Goal: Task Accomplishment & Management: Manage account settings

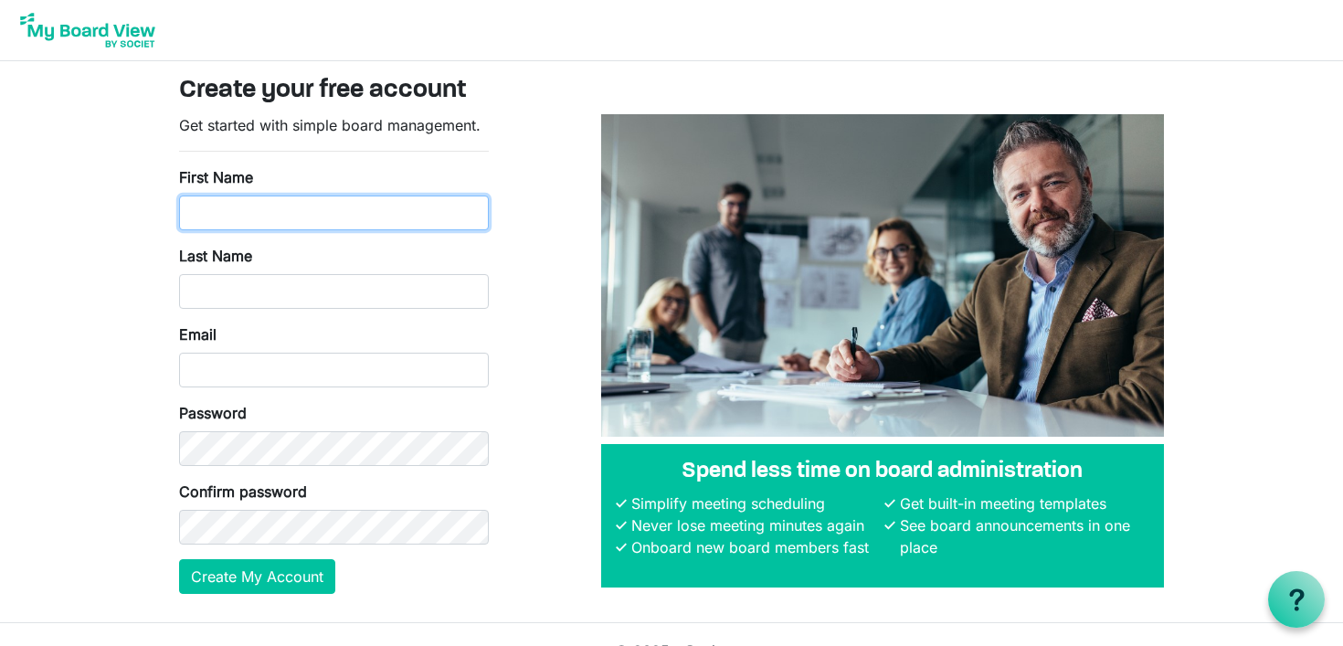
click at [307, 205] on input "First Name" at bounding box center [334, 212] width 310 height 35
type input "Andrew"
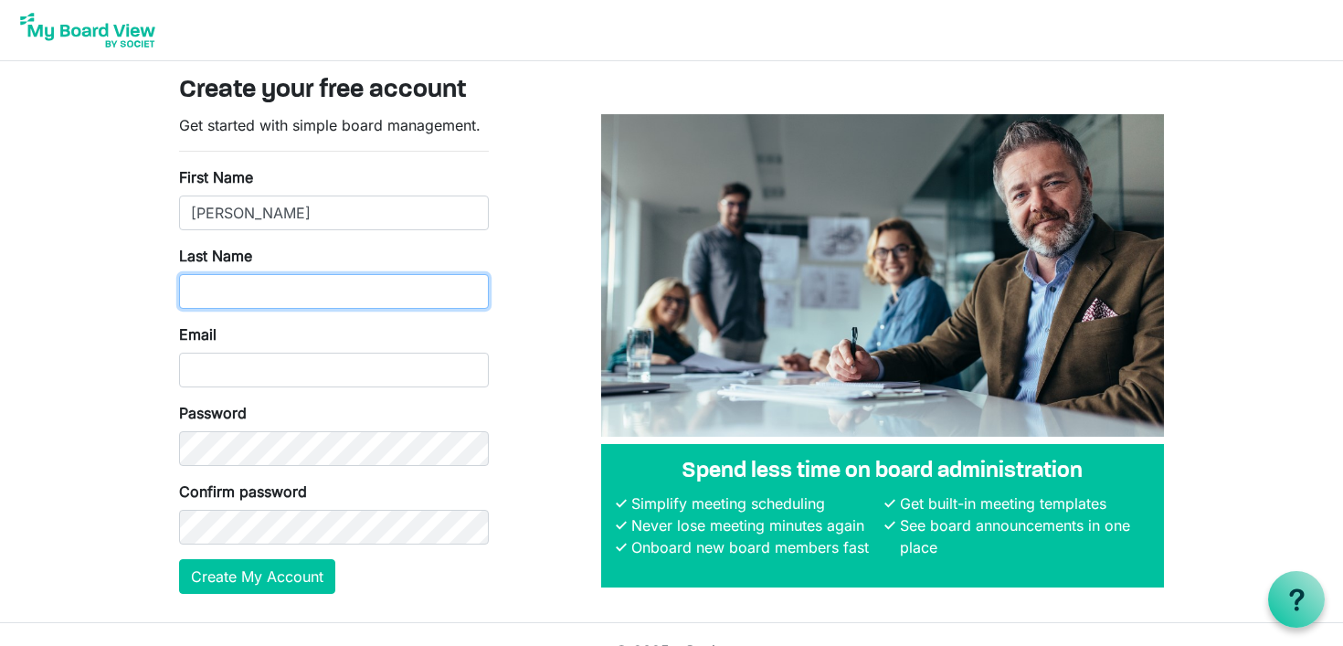
type input "Clarke"
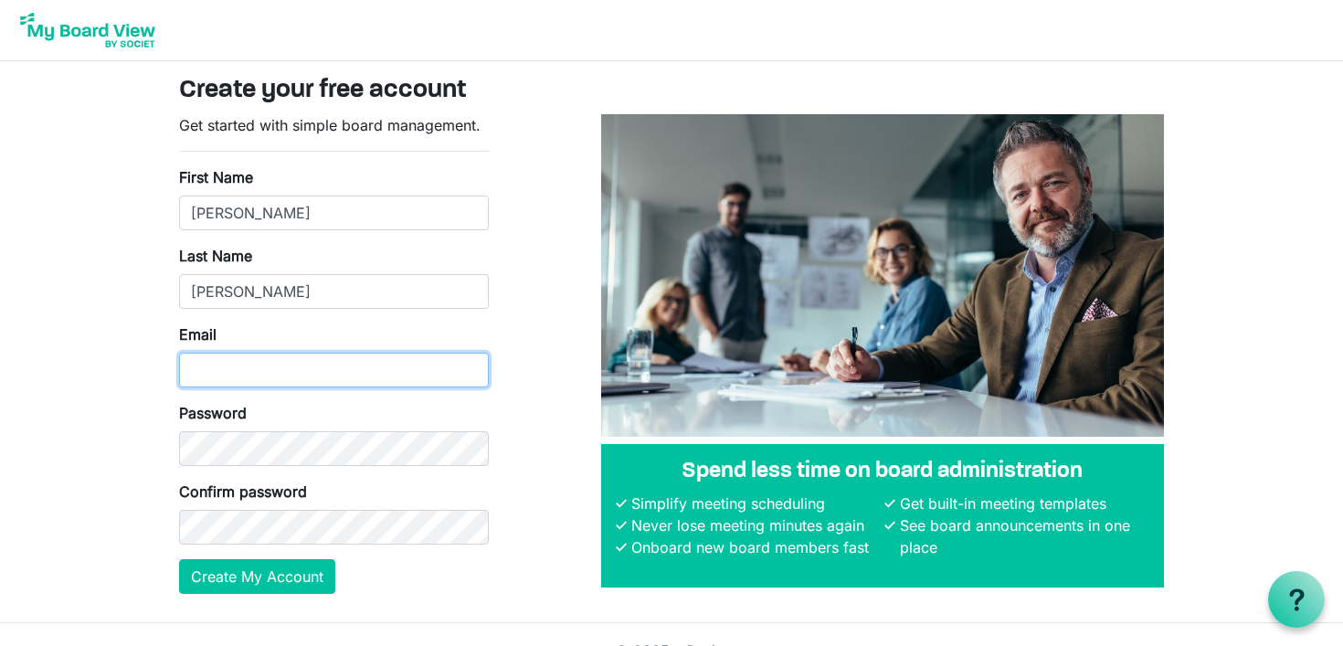
click at [285, 371] on input "Email" at bounding box center [334, 370] width 310 height 35
type input "braataproductions@gmail.com"
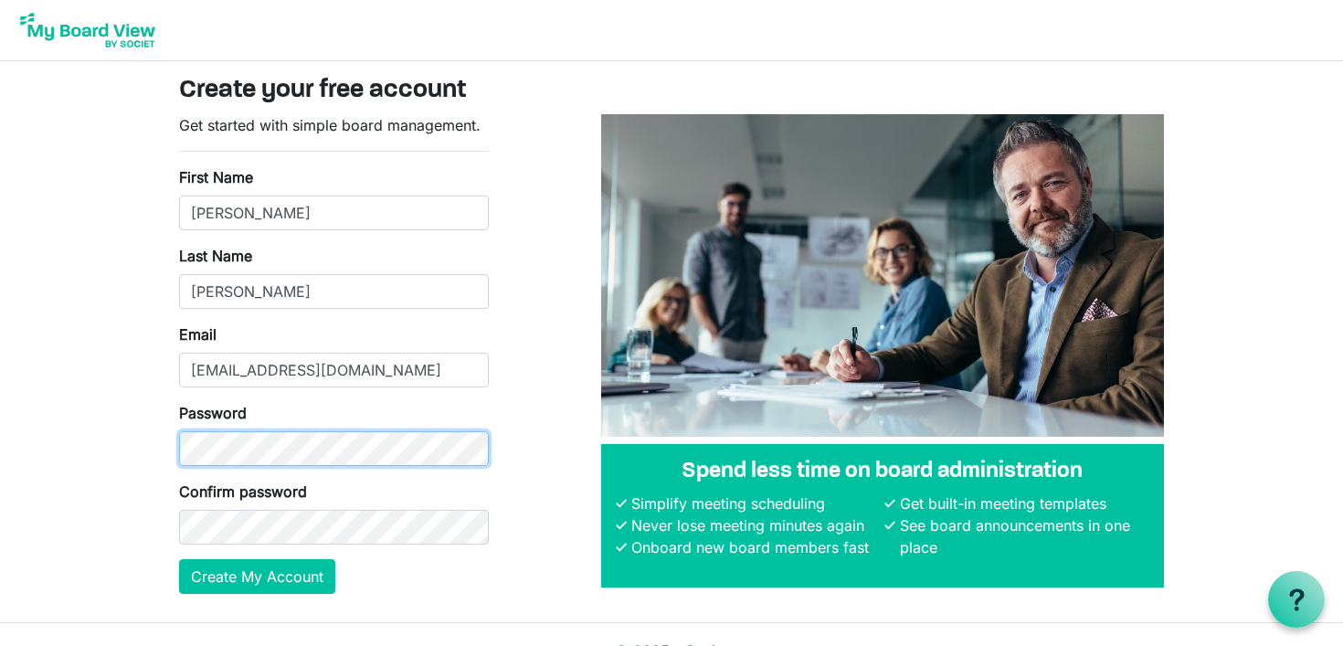
click at [191, 464] on body "Create your free account Get started with simple board management. First Name A…" at bounding box center [671, 311] width 1343 height 623
click at [102, 415] on body "Create your free account Get started with simple board management. First Name A…" at bounding box center [671, 311] width 1343 height 623
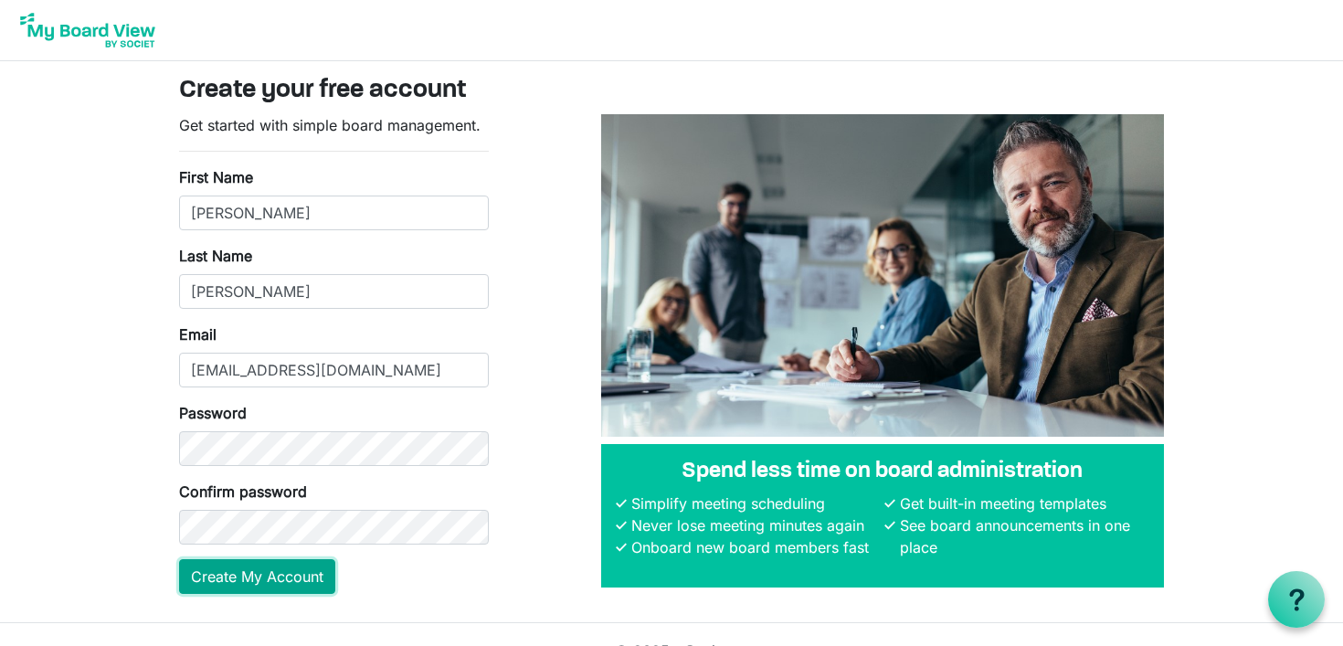
click at [279, 585] on button "Create My Account" at bounding box center [257, 576] width 156 height 35
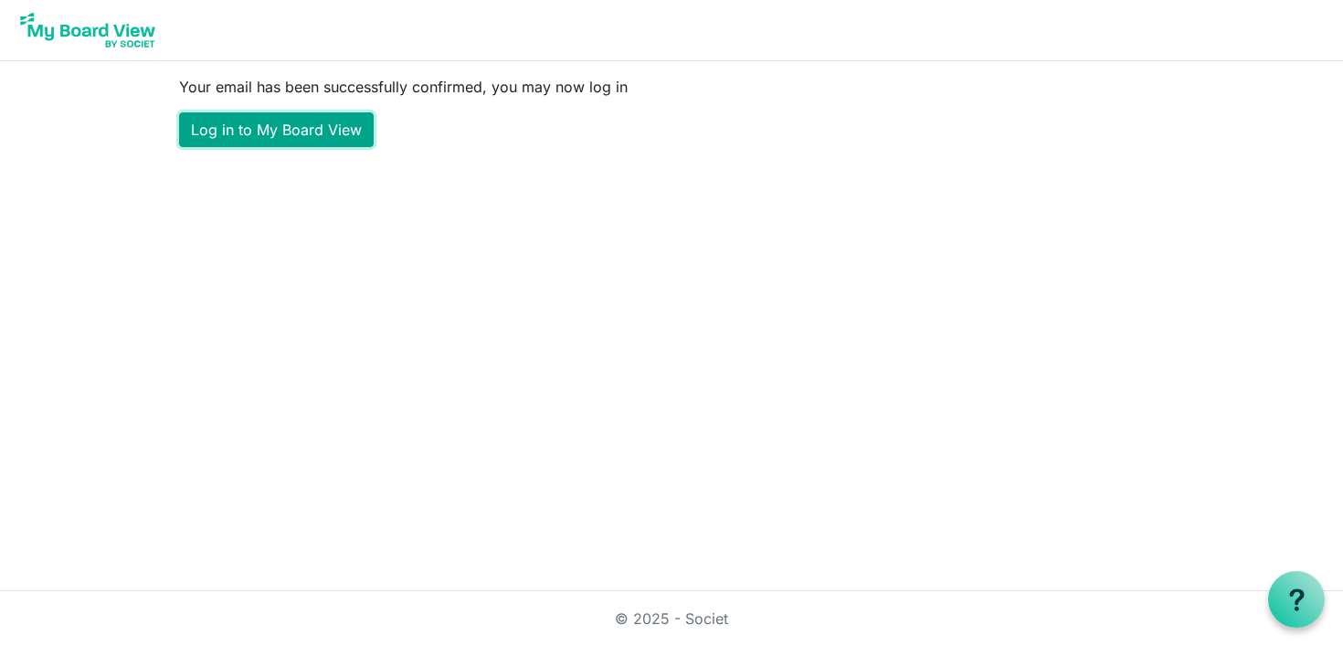
click at [321, 134] on link "Log in to My Board View" at bounding box center [276, 129] width 195 height 35
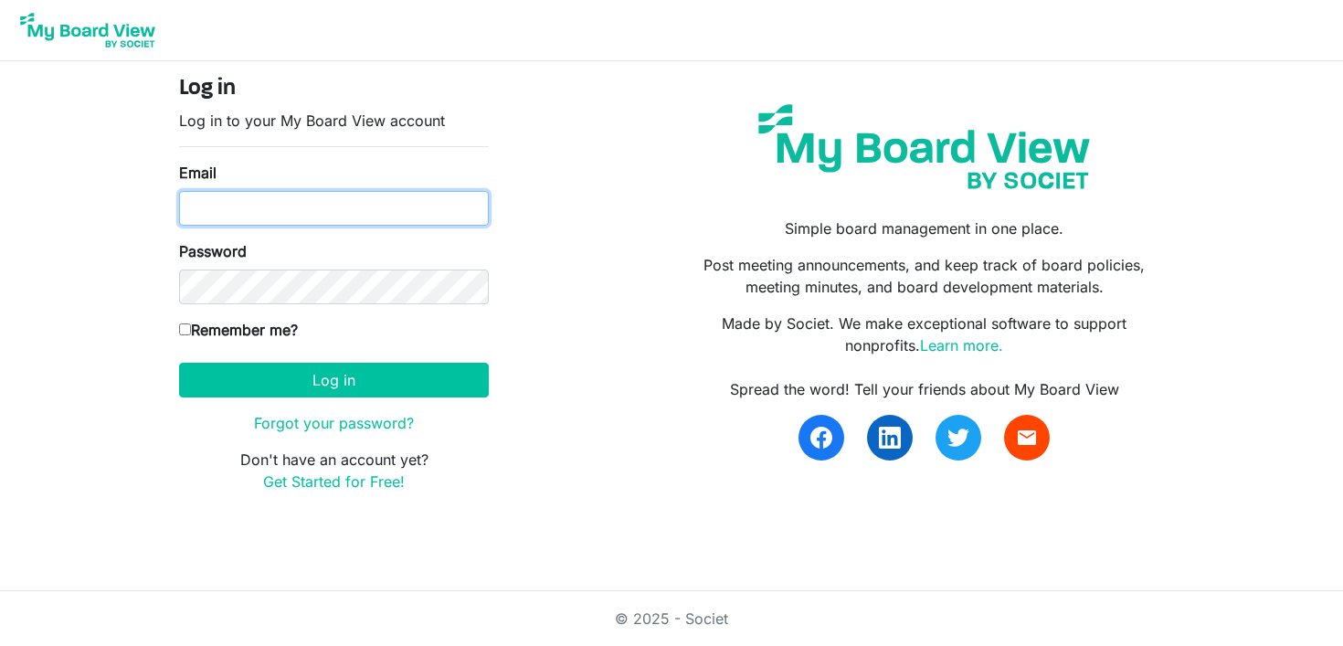
type input "braataproductions@gmail.com"
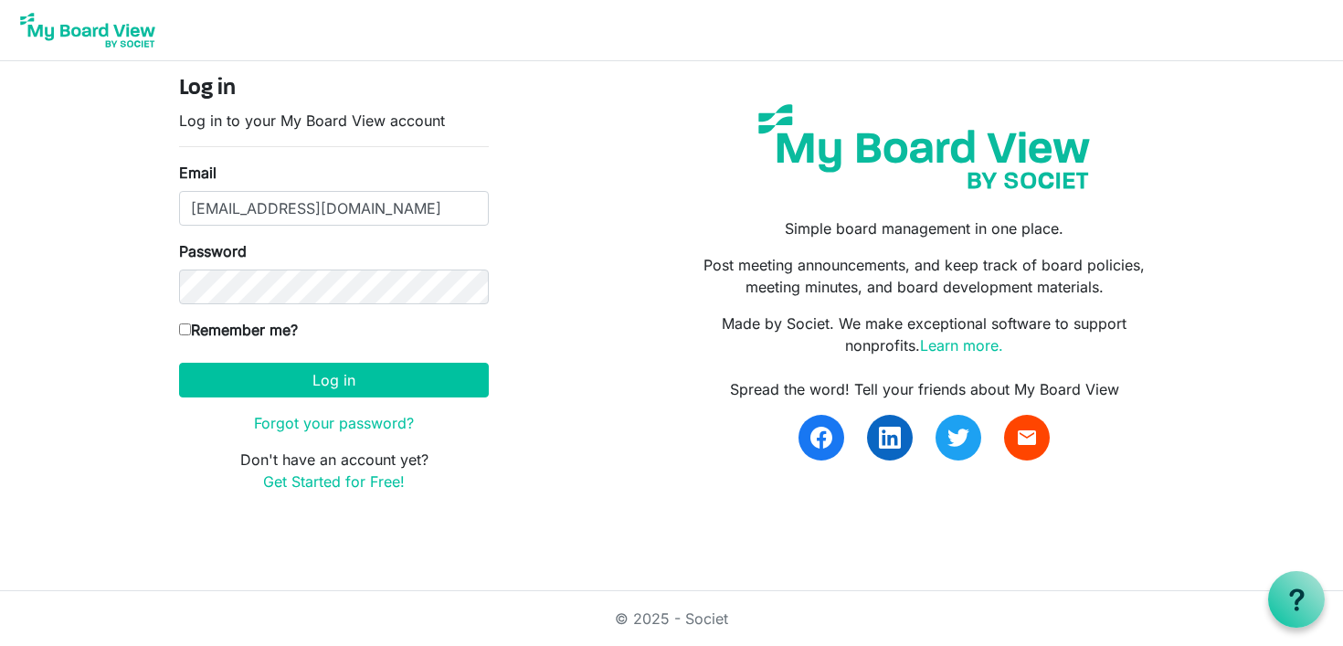
click at [181, 323] on input "Remember me?" at bounding box center [185, 329] width 12 height 12
checkbox input "true"
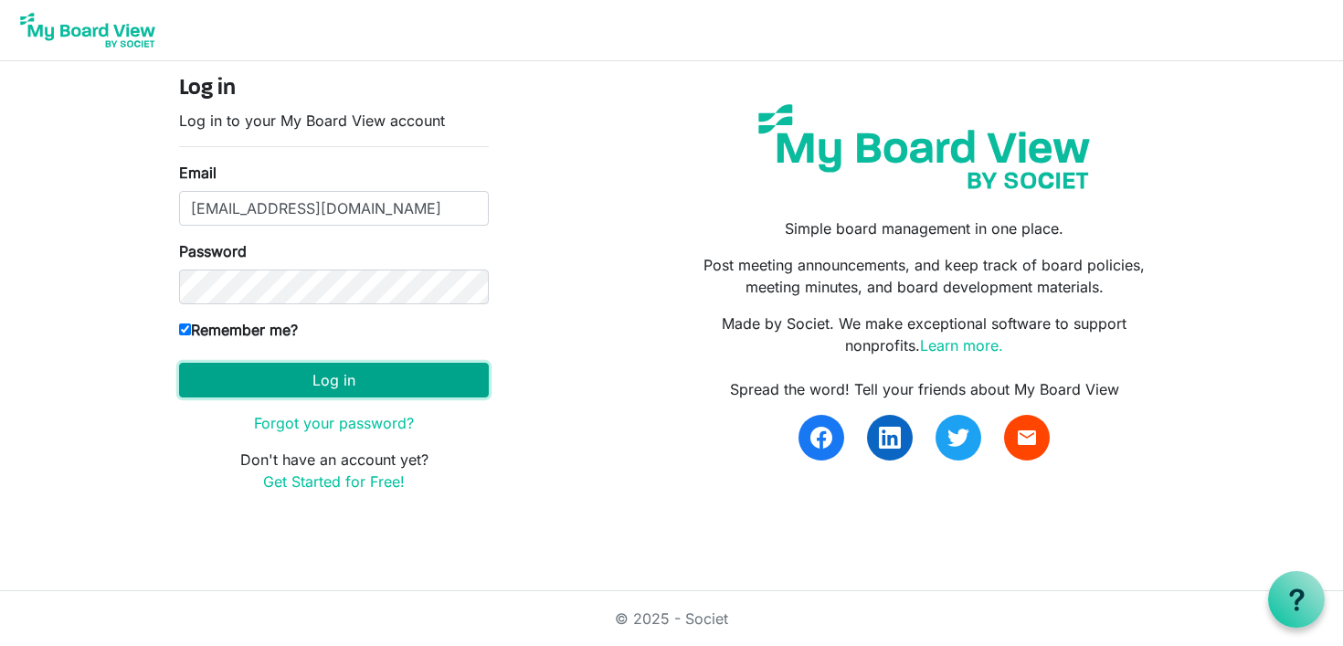
click at [339, 371] on button "Log in" at bounding box center [334, 380] width 310 height 35
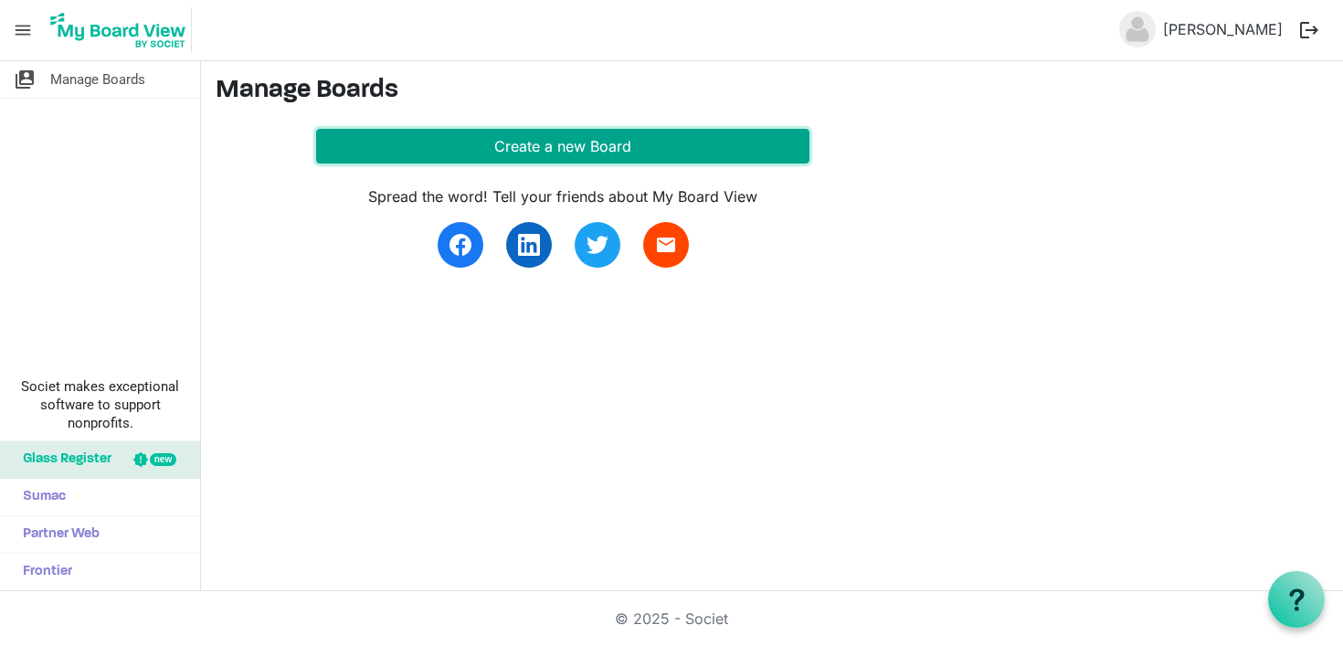
click at [511, 150] on button "Create a new Board" at bounding box center [562, 146] width 493 height 35
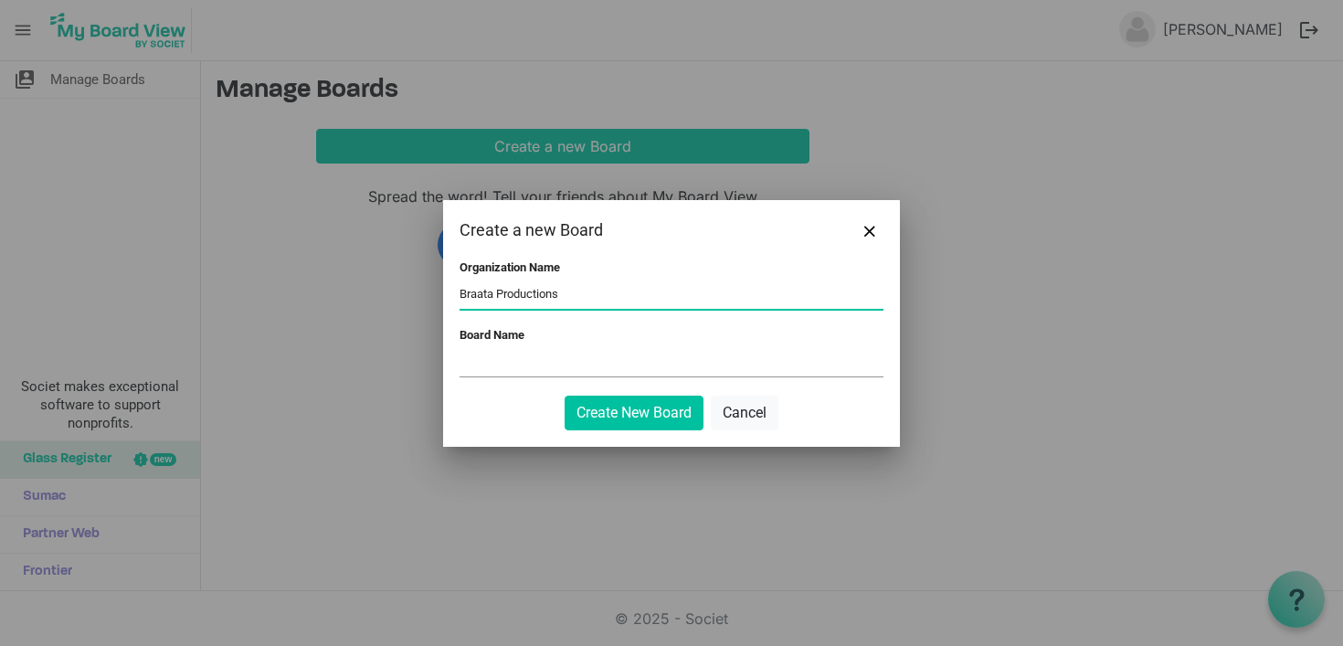
type input "Braata Productions"
click at [502, 364] on input "Board Name" at bounding box center [671, 362] width 424 height 27
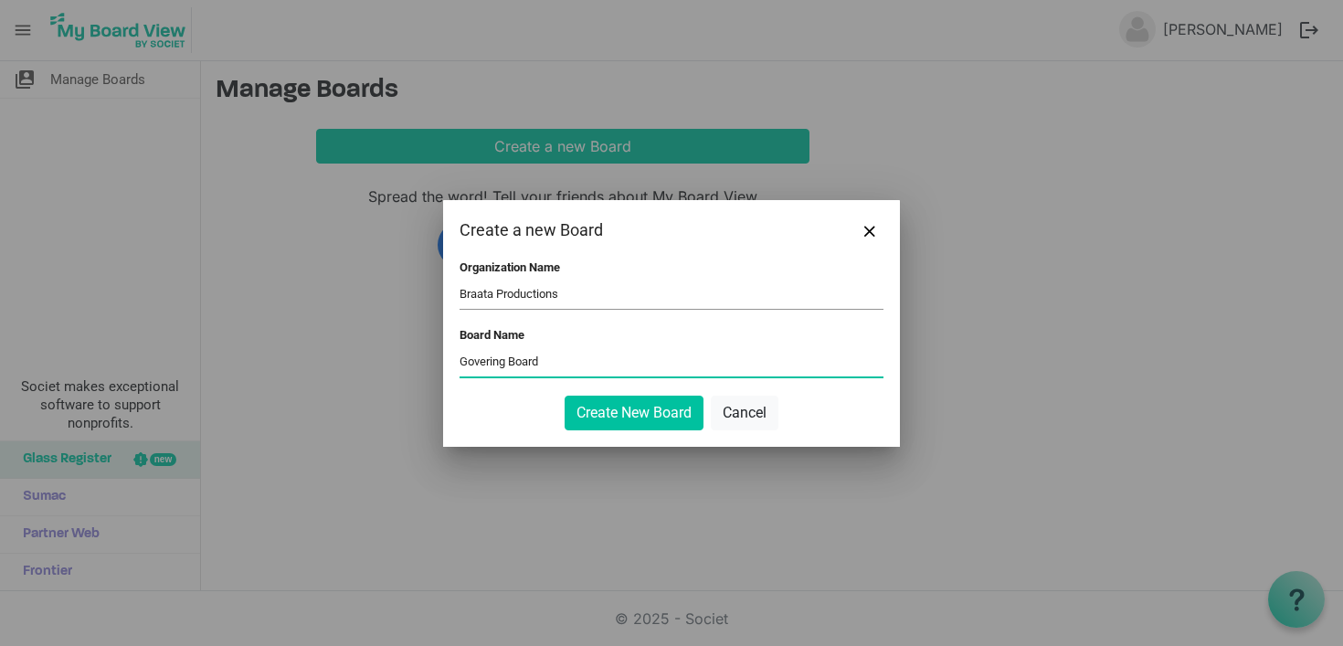
click at [486, 366] on input "Govering Board" at bounding box center [671, 362] width 424 height 27
type input "Governing Board"
click at [619, 410] on button "Create New Board" at bounding box center [633, 412] width 139 height 35
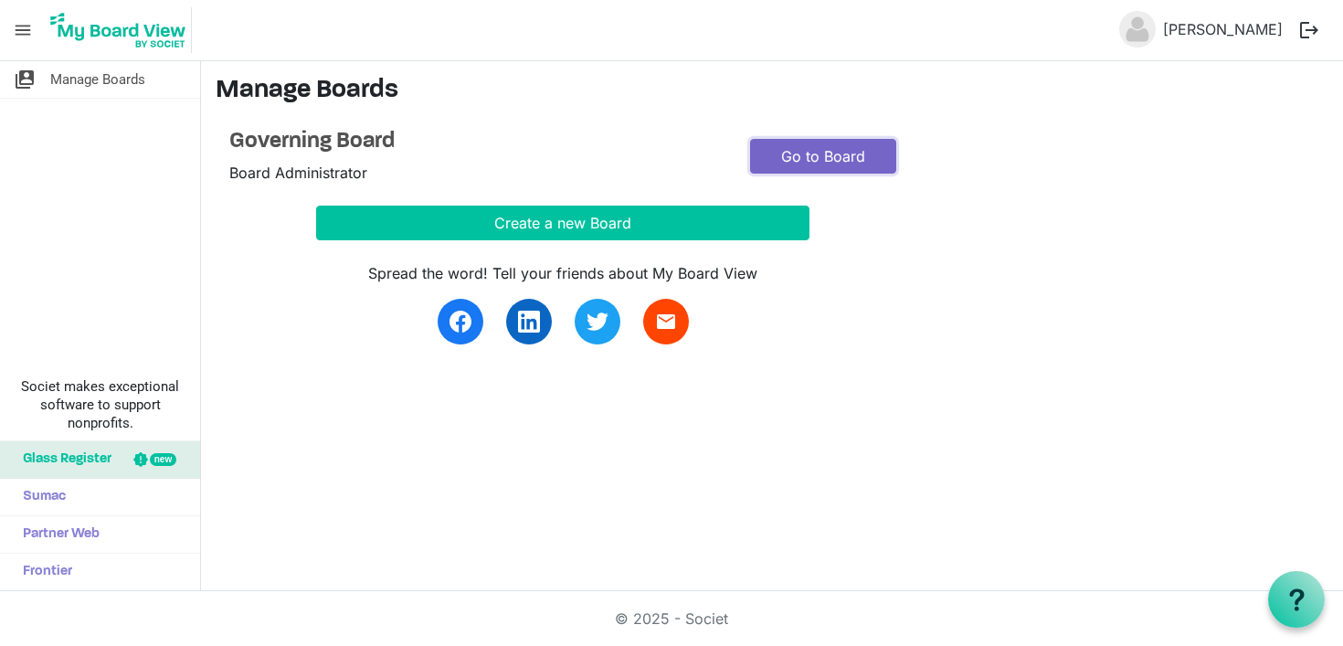
click at [810, 150] on link "Go to Board" at bounding box center [823, 156] width 146 height 35
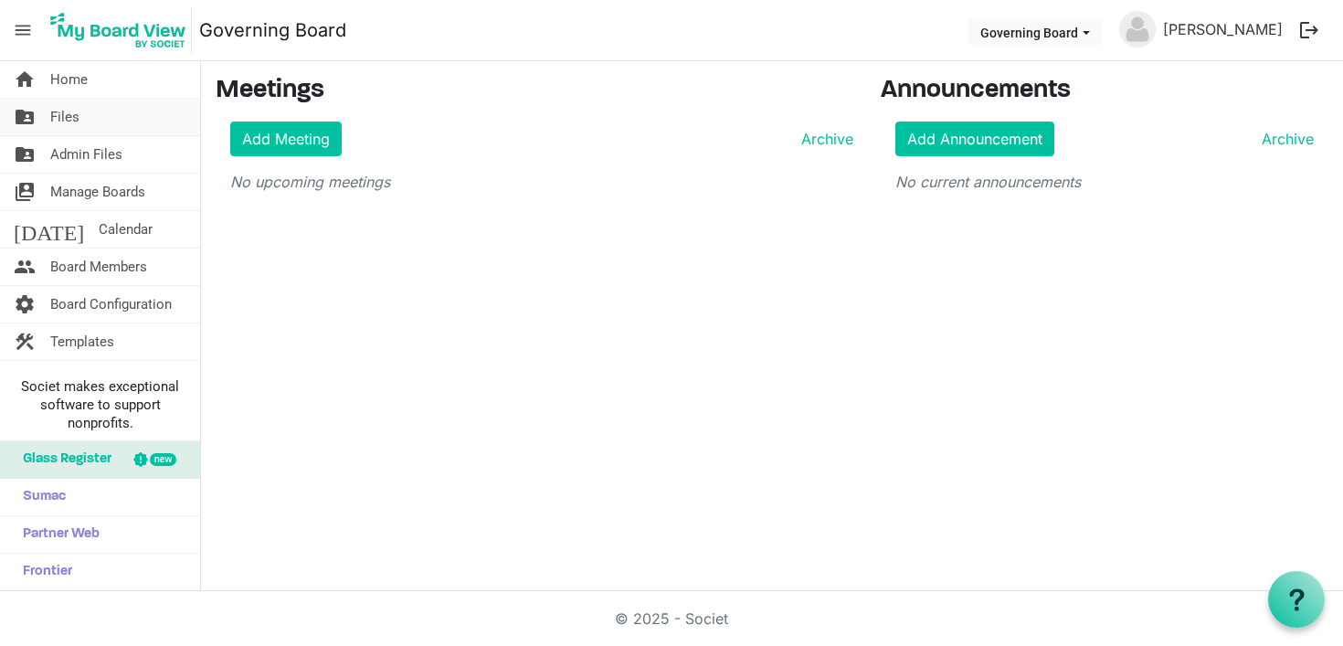
click at [85, 123] on link "folder_shared Files" at bounding box center [100, 117] width 200 height 37
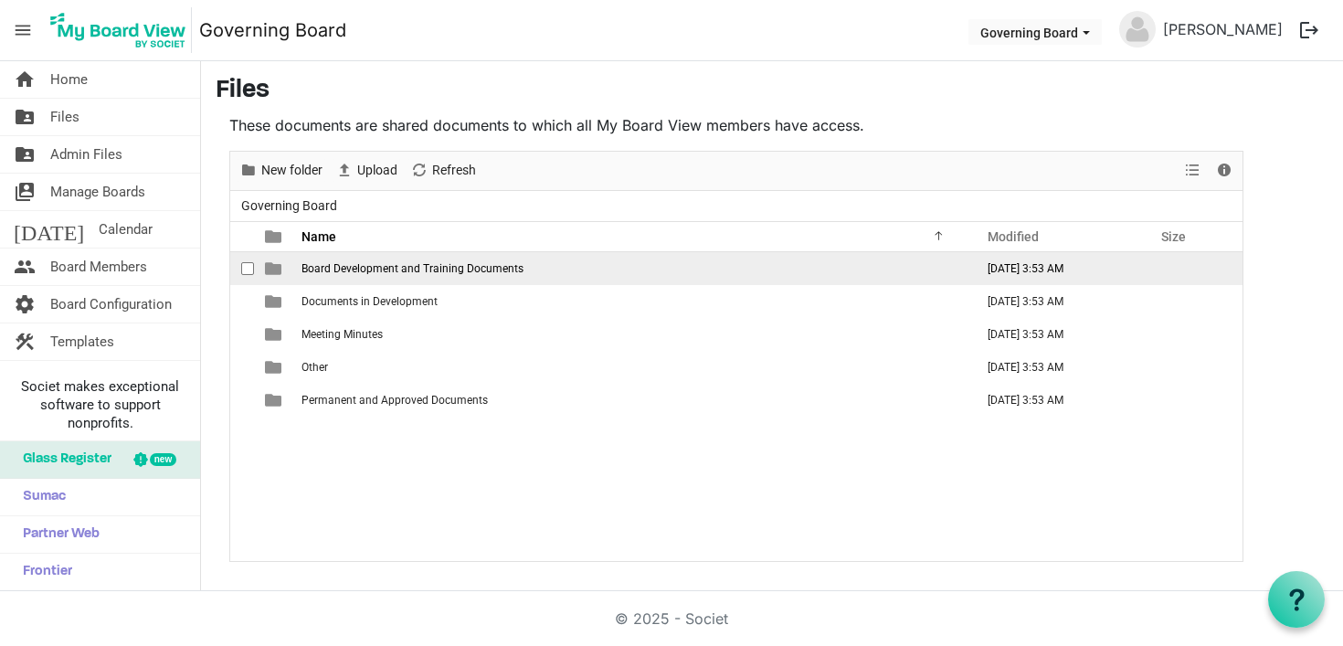
click at [421, 267] on span "Board Development and Training Documents" at bounding box center [412, 268] width 222 height 13
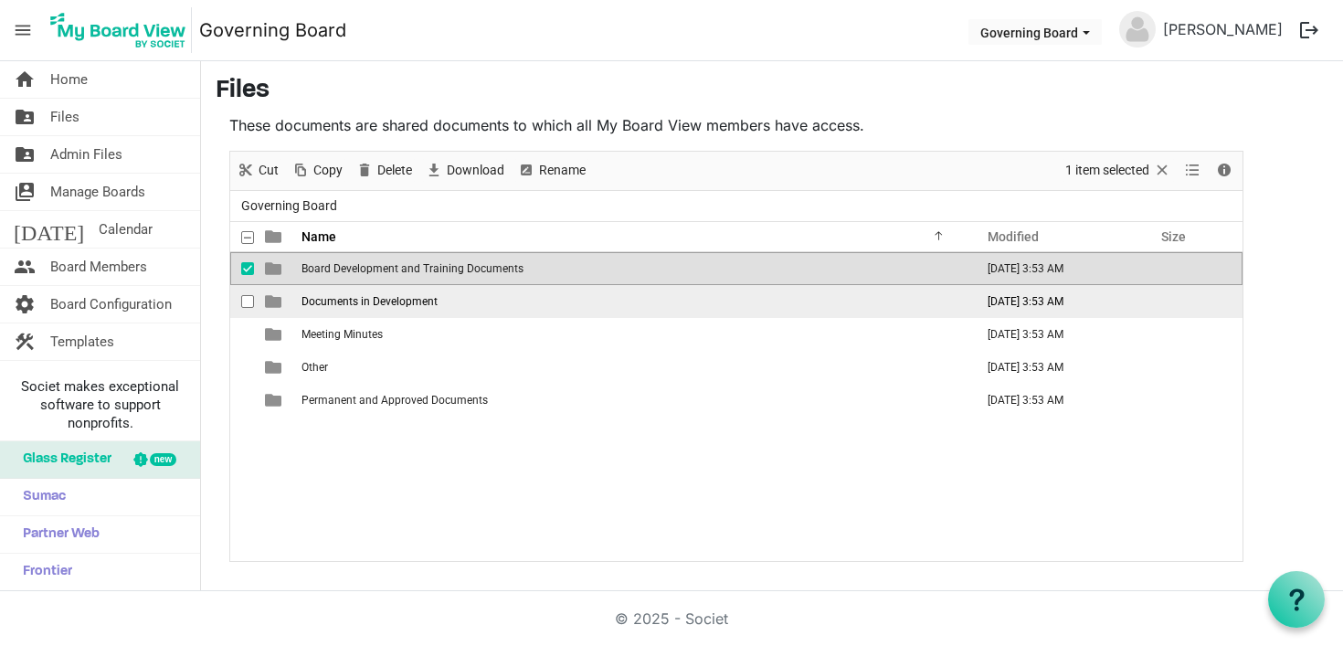
click at [248, 300] on span "checkbox" at bounding box center [247, 301] width 13 height 13
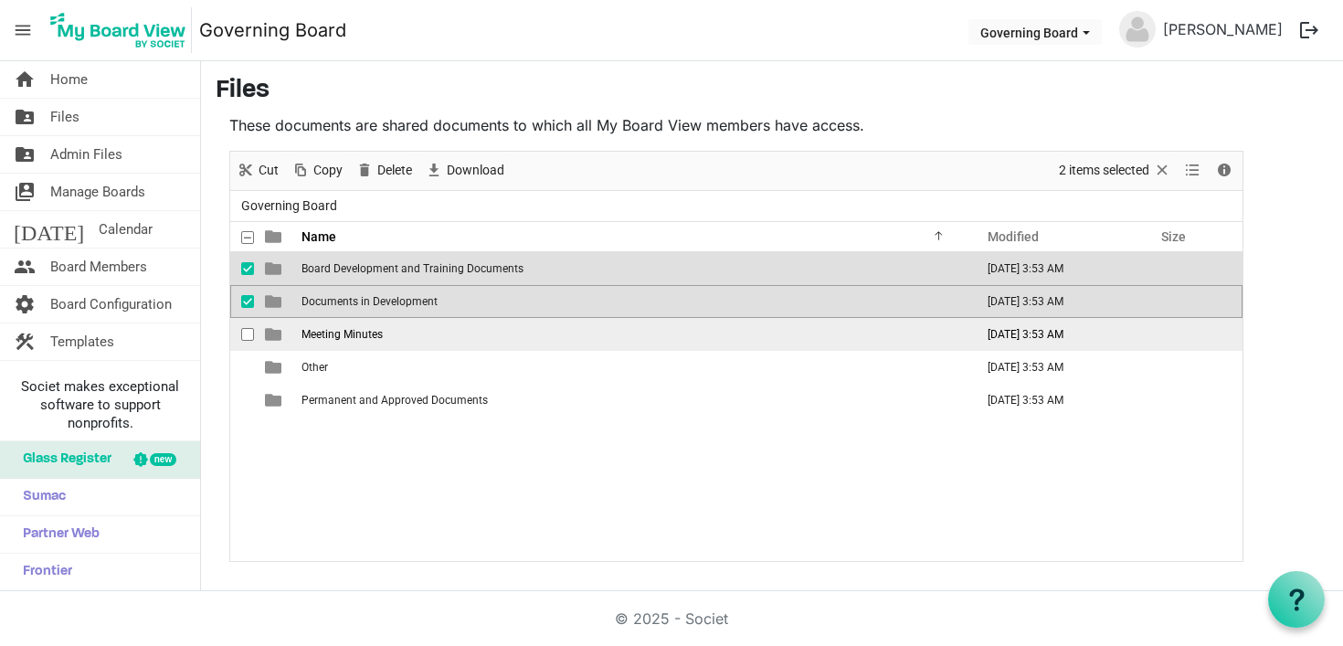
click at [252, 332] on span "checkbox" at bounding box center [247, 334] width 13 height 13
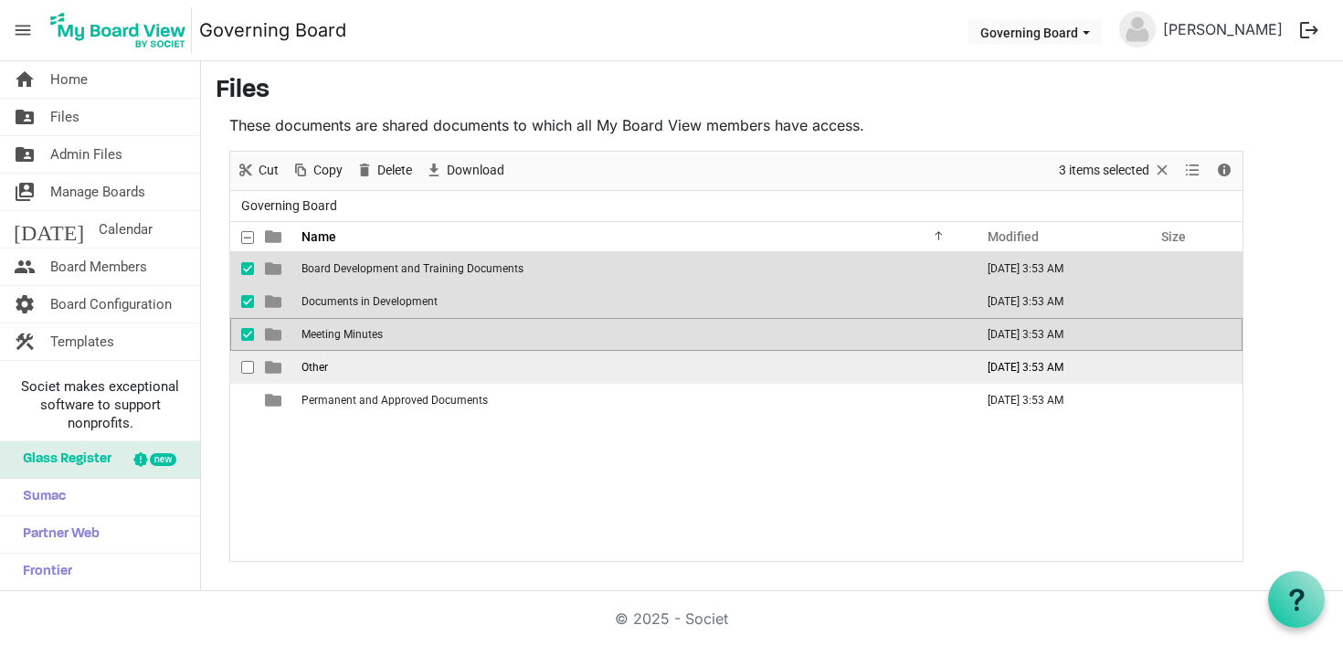
click at [252, 361] on span "checkbox" at bounding box center [247, 367] width 13 height 13
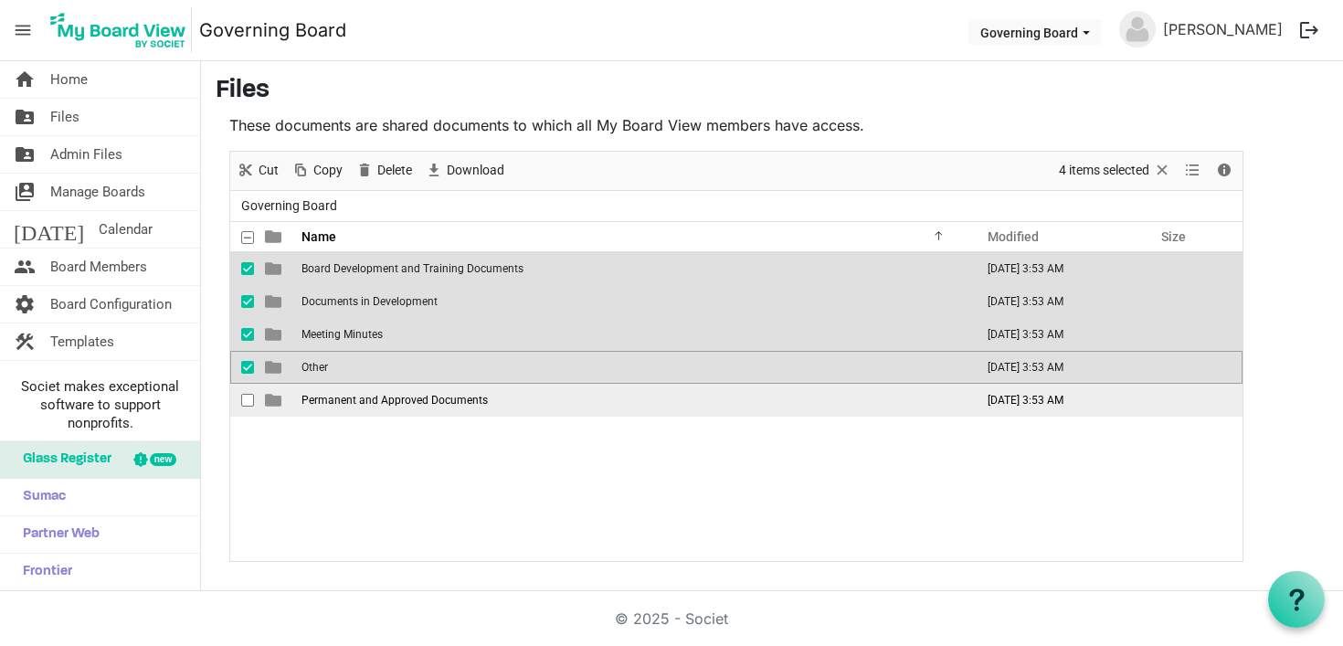
click at [254, 409] on td "is template cell column header type" at bounding box center [275, 400] width 42 height 33
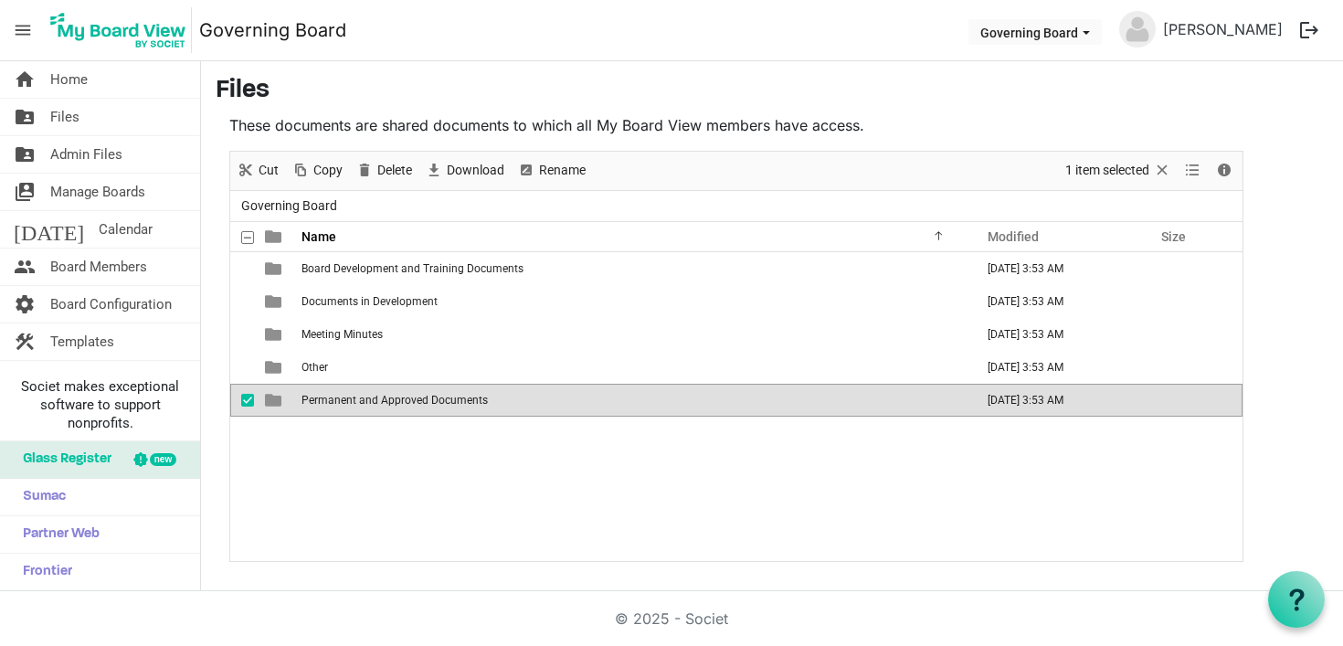
click at [331, 409] on td "Permanent and Approved Documents" at bounding box center [632, 400] width 672 height 33
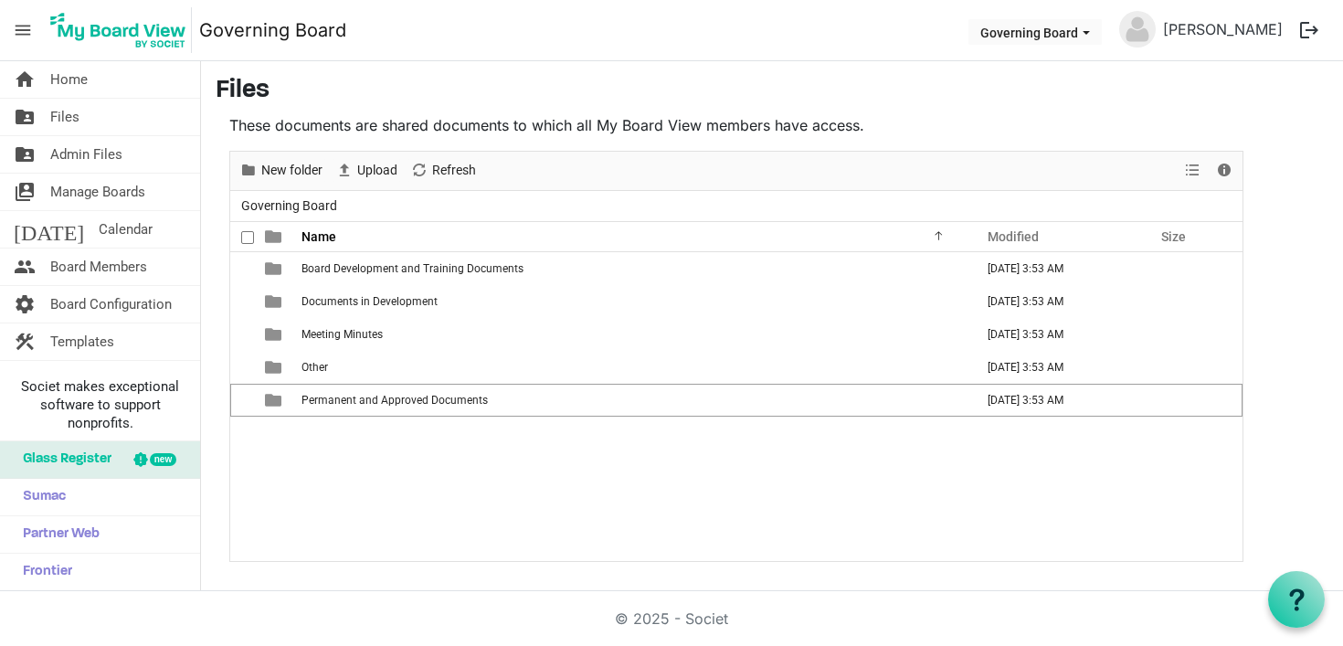
click at [247, 231] on span at bounding box center [247, 237] width 13 height 13
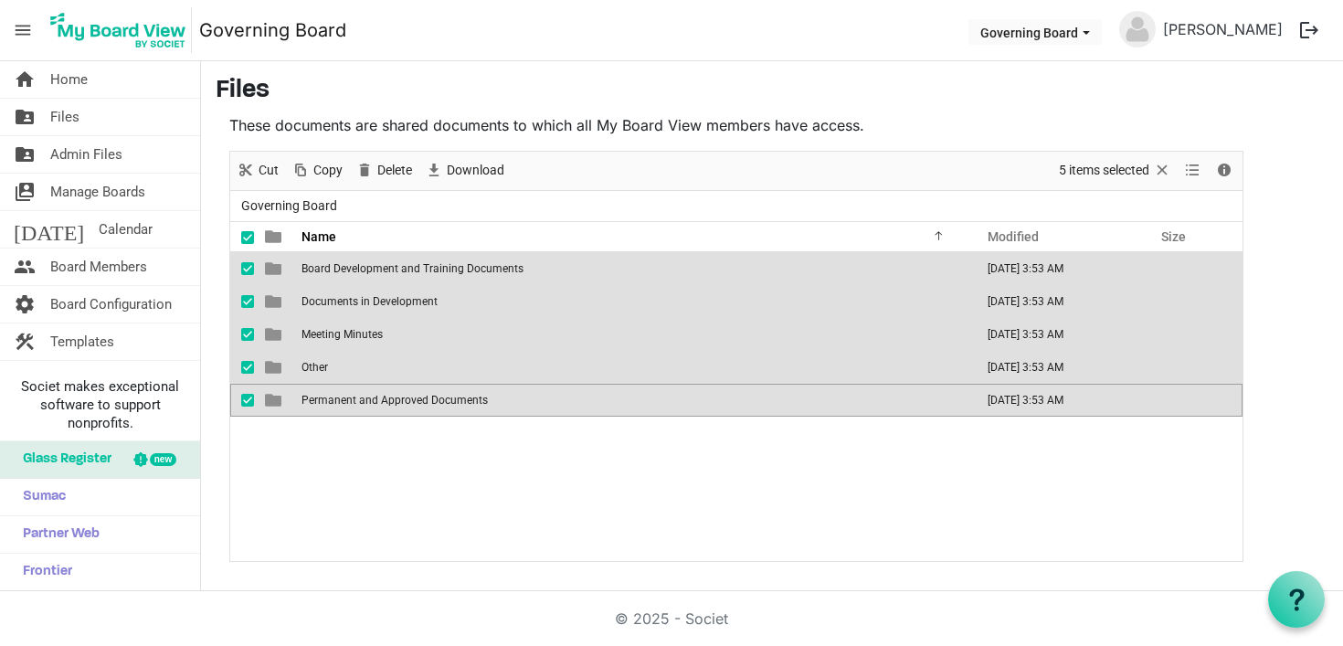
click at [949, 112] on main "Files These documents are shared documents to which all My Board View members h…" at bounding box center [772, 318] width 1142 height 515
click at [1165, 166] on span "Selection" at bounding box center [1162, 170] width 22 height 23
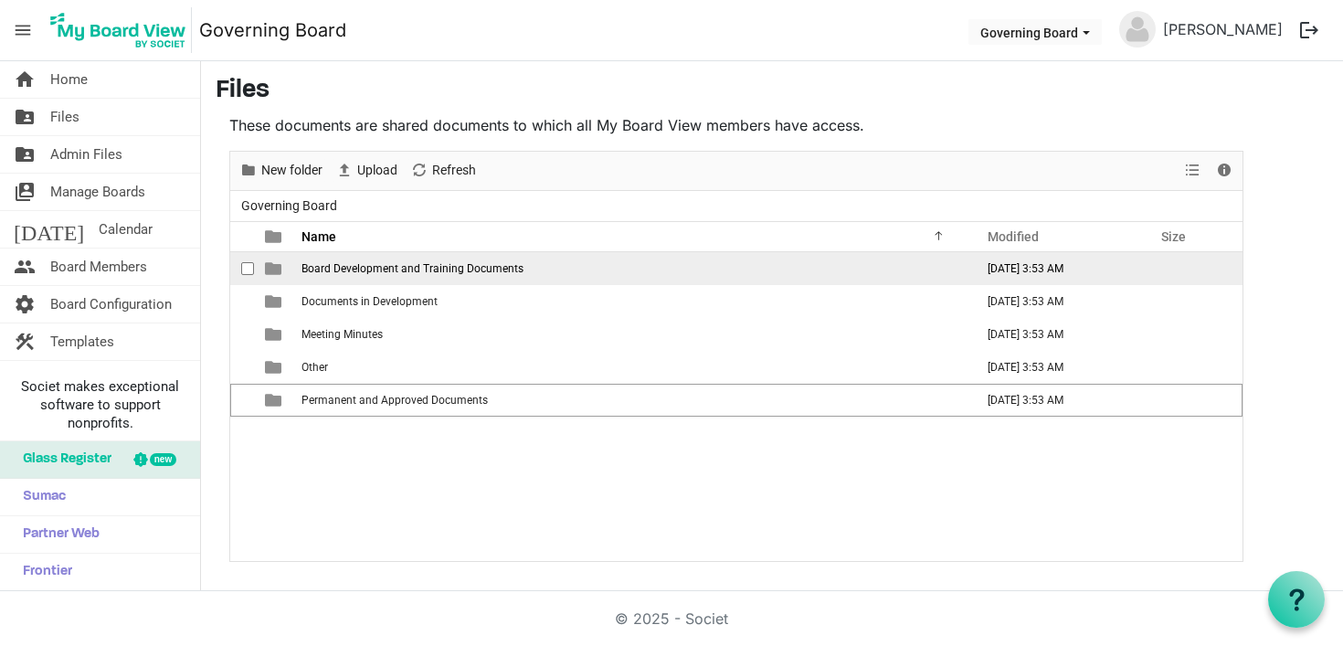
click at [410, 273] on span "Board Development and Training Documents" at bounding box center [412, 268] width 222 height 13
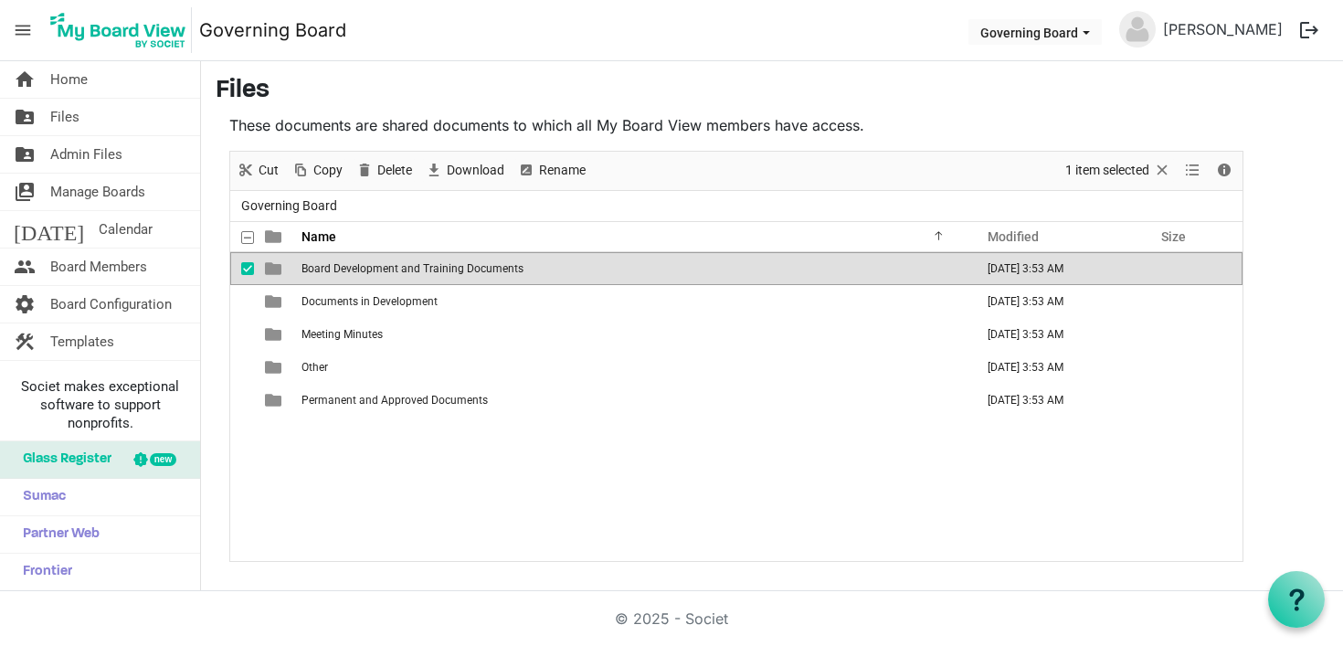
click at [410, 273] on span "Board Development and Training Documents" at bounding box center [412, 268] width 222 height 13
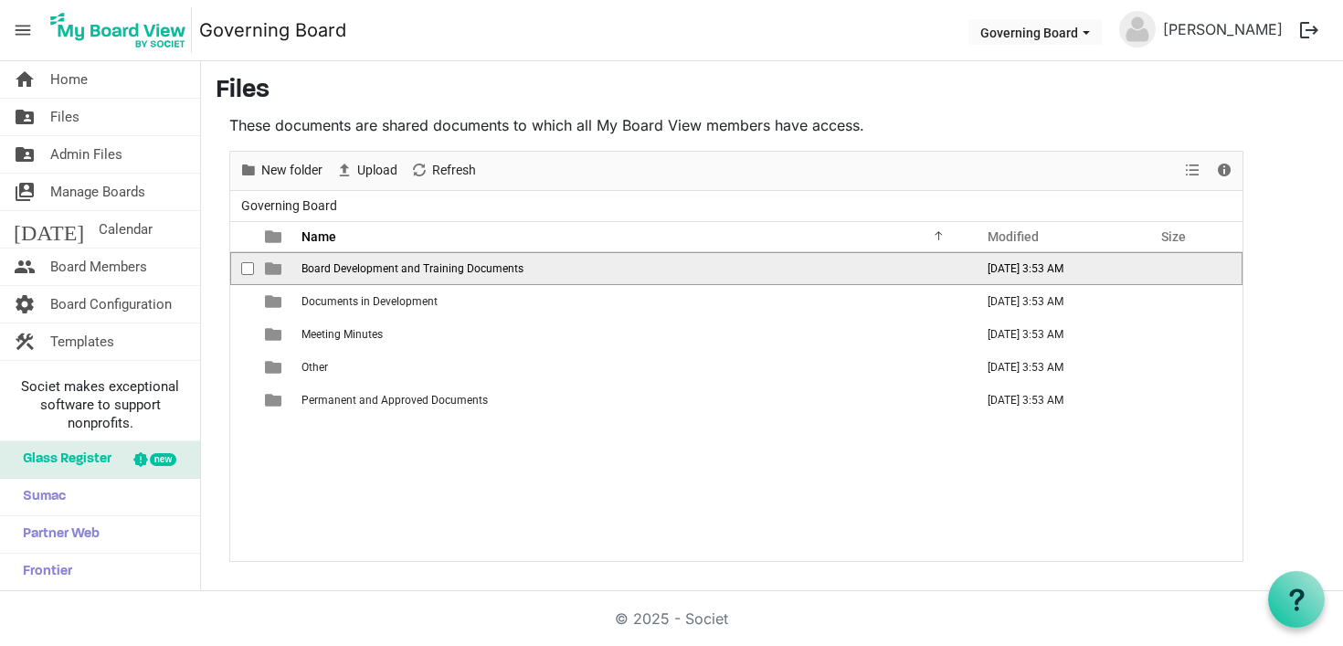
click at [410, 273] on span "Board Development and Training Documents" at bounding box center [412, 268] width 222 height 13
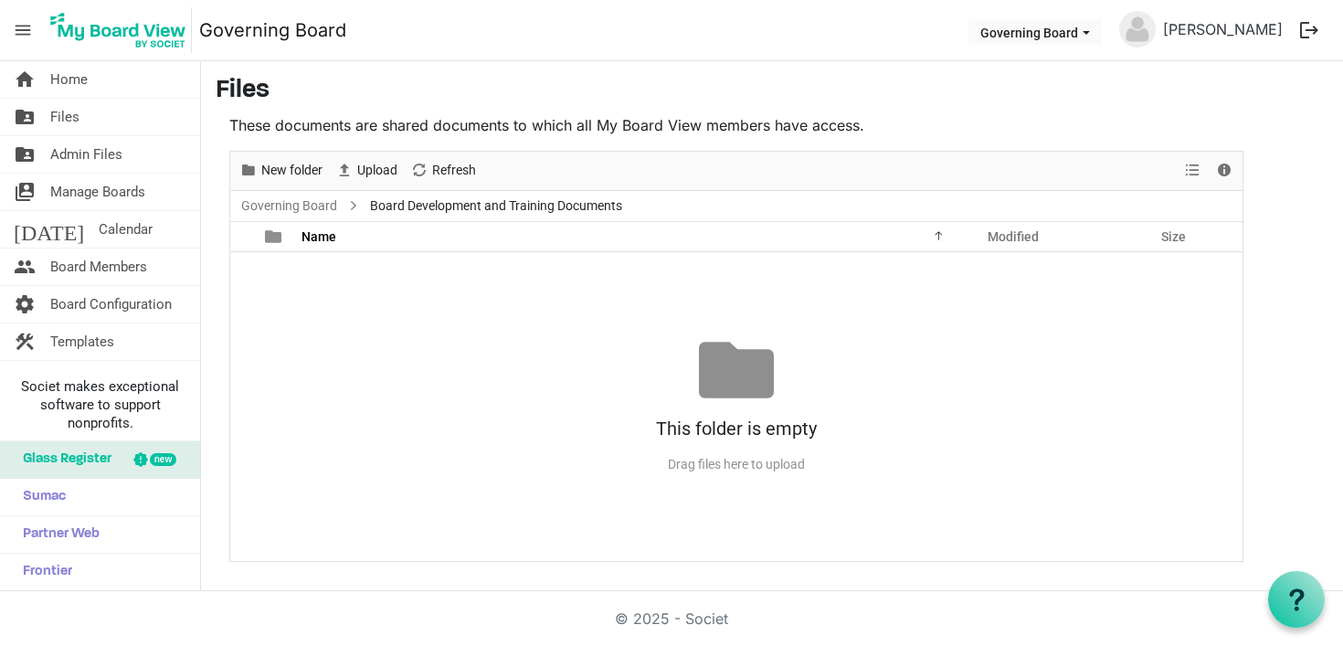
click at [410, 273] on div "No records to display This folder is empty Drag files here to upload" at bounding box center [736, 406] width 1012 height 309
click at [98, 72] on link "home Home" at bounding box center [100, 79] width 200 height 37
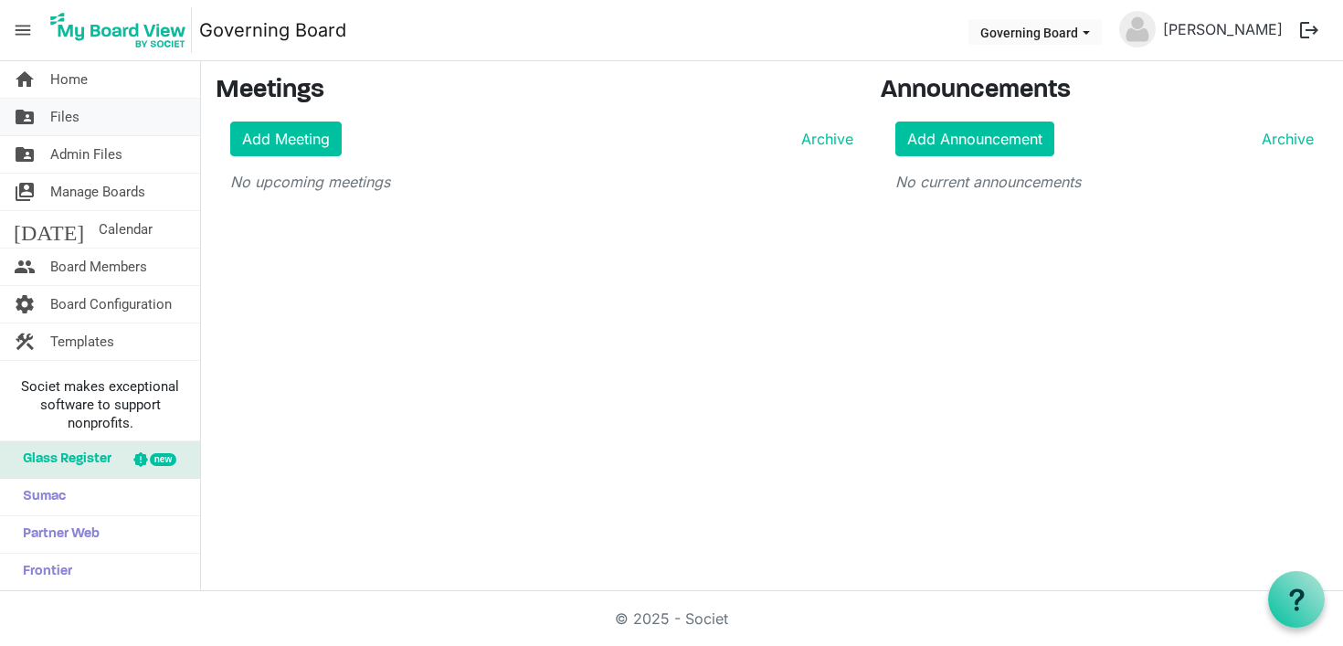
click at [88, 122] on link "folder_shared Files" at bounding box center [100, 117] width 200 height 37
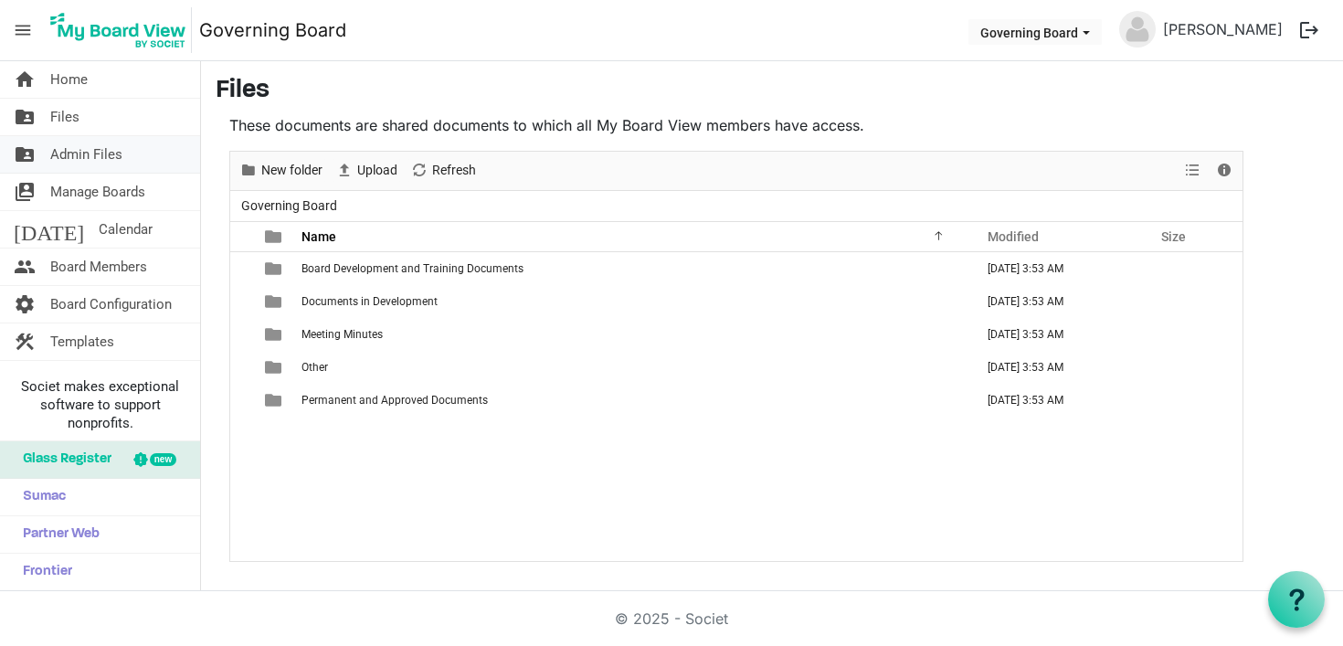
click at [90, 162] on span "Admin Files" at bounding box center [86, 154] width 72 height 37
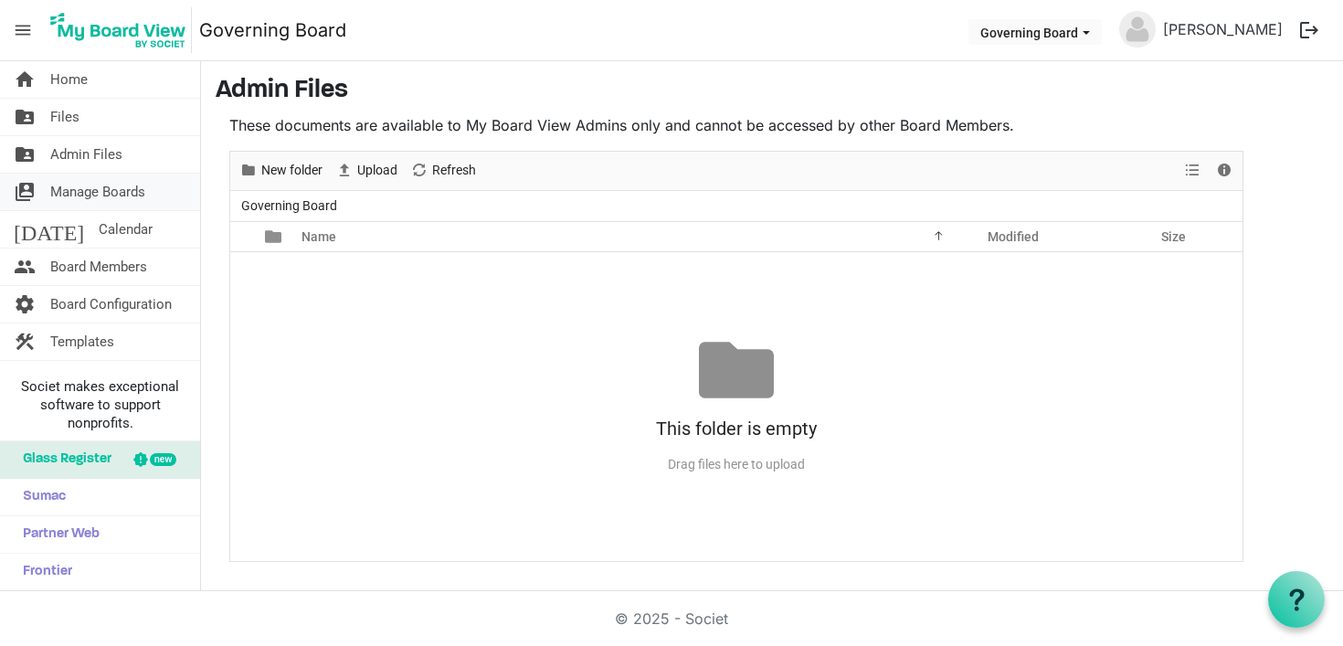
click at [93, 193] on span "Manage Boards" at bounding box center [97, 192] width 95 height 37
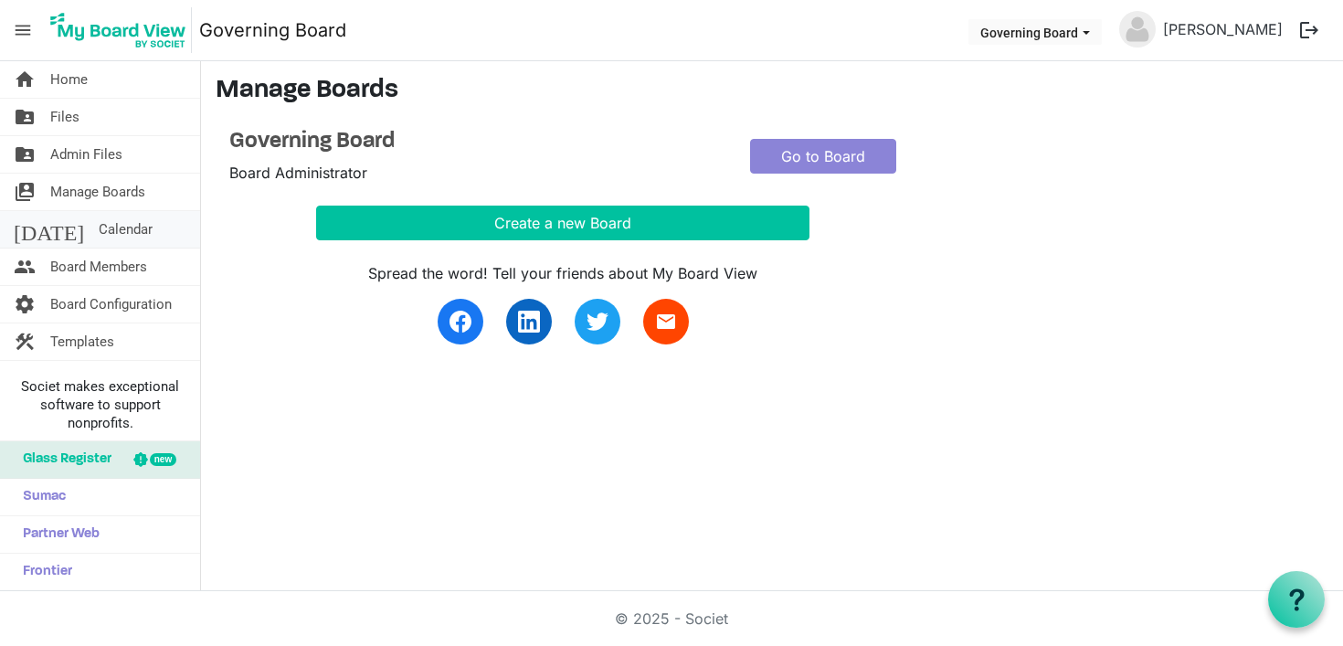
click at [99, 230] on span "Calendar" at bounding box center [126, 229] width 54 height 37
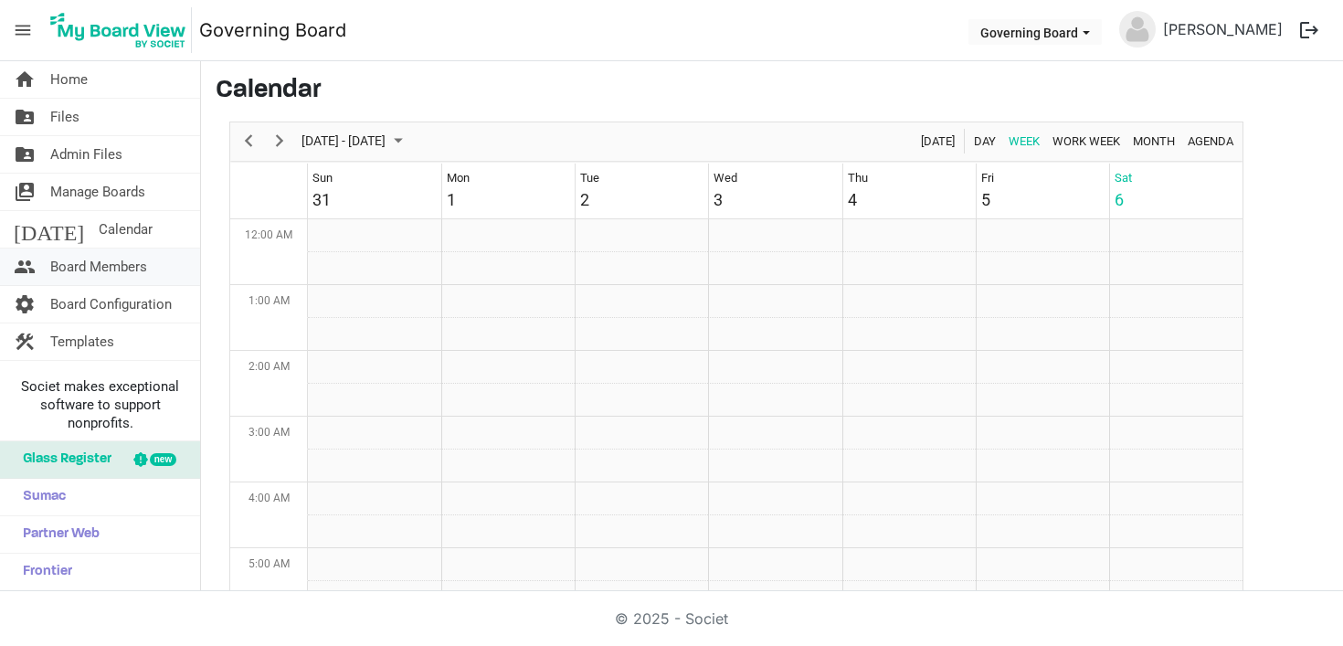
scroll to position [592, 0]
click at [97, 272] on span "Board Members" at bounding box center [98, 266] width 97 height 37
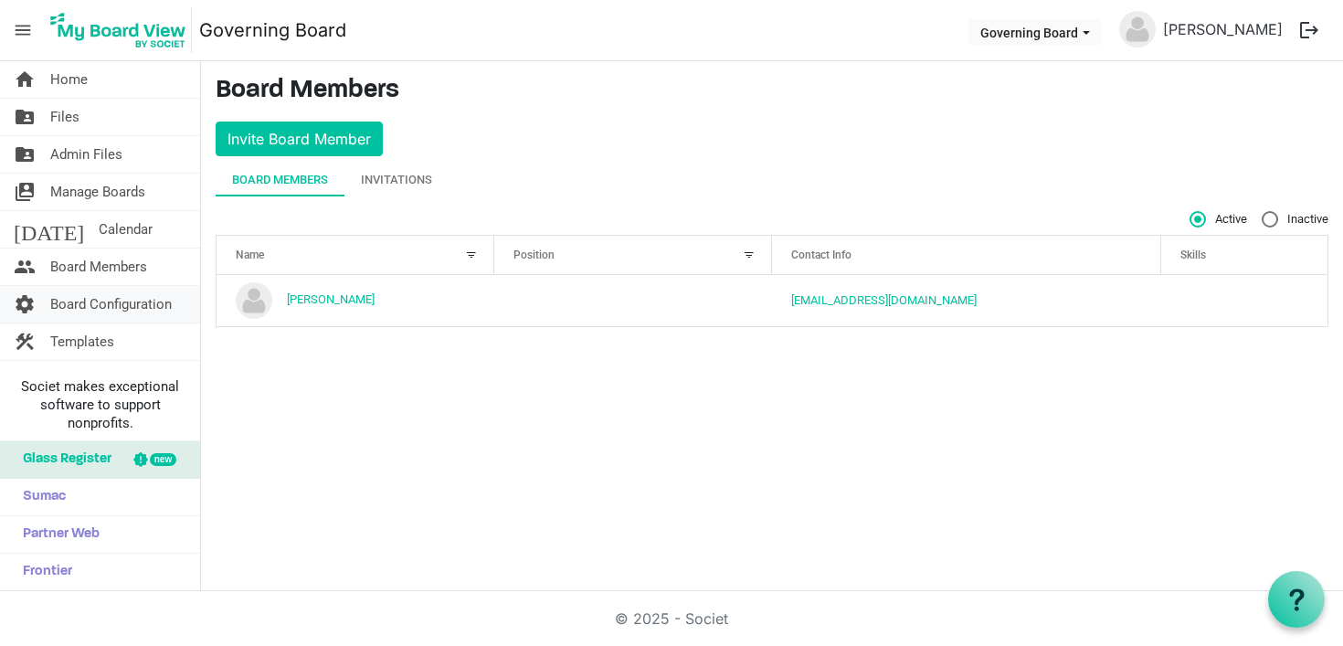
click at [110, 296] on span "Board Configuration" at bounding box center [110, 304] width 121 height 37
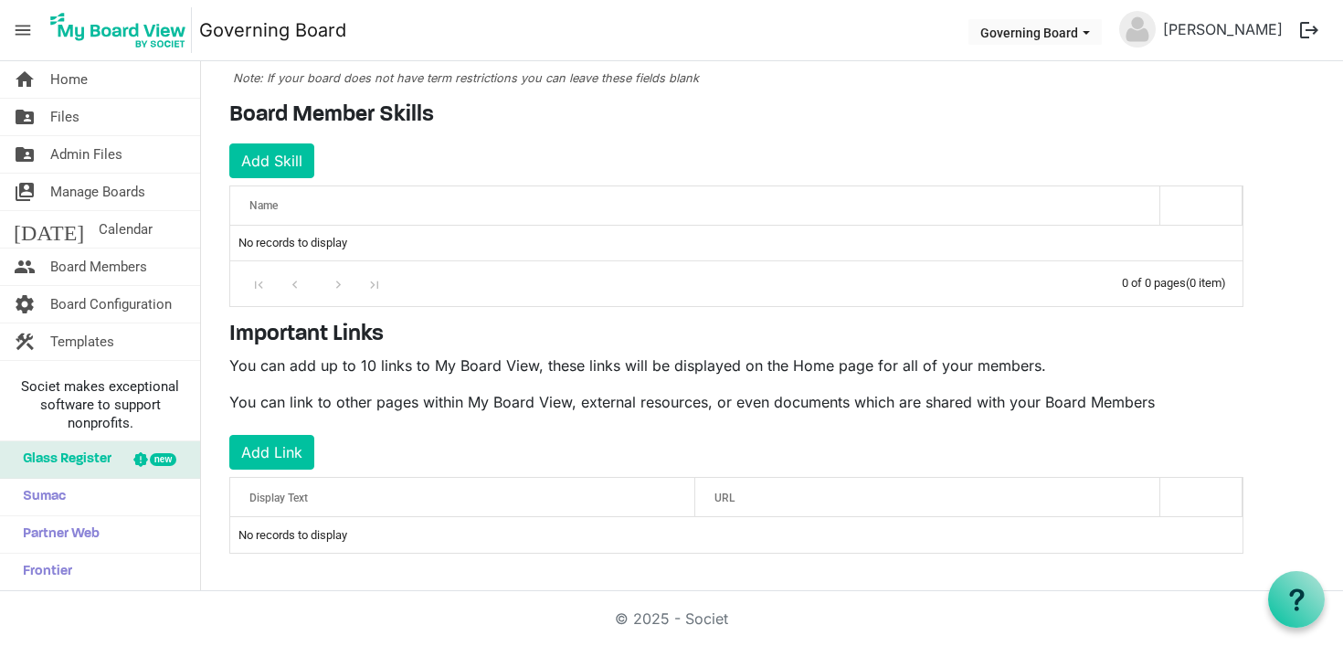
scroll to position [239, 0]
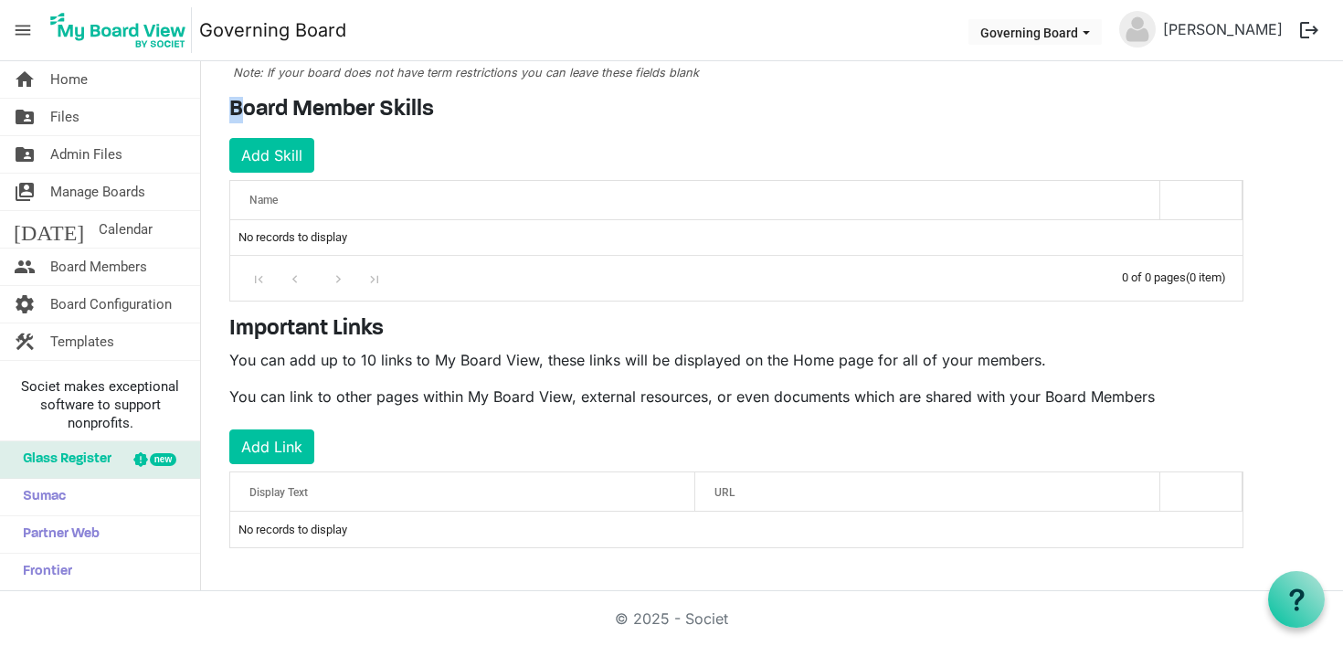
click at [216, 82] on div "Board Name OK OK Cancel Name board-name-grid_header_table Governing Board Term …" at bounding box center [736, 222] width 1041 height 680
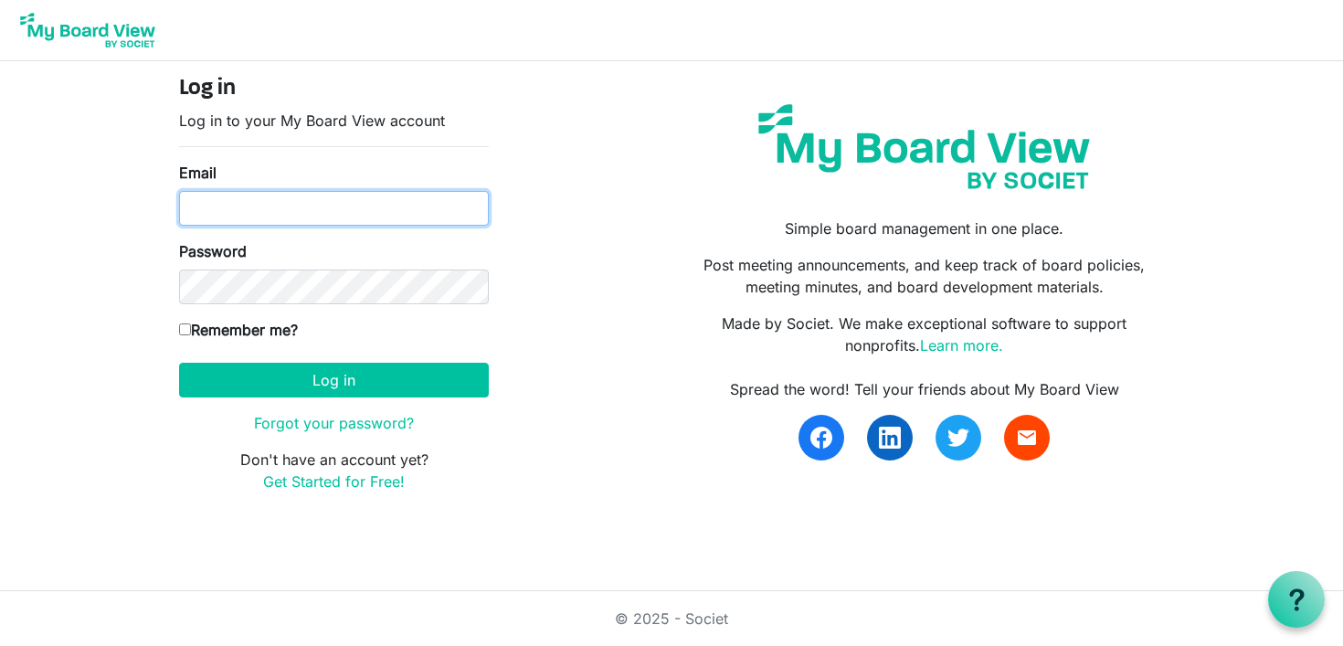
type input "braataproductions@gmail.com"
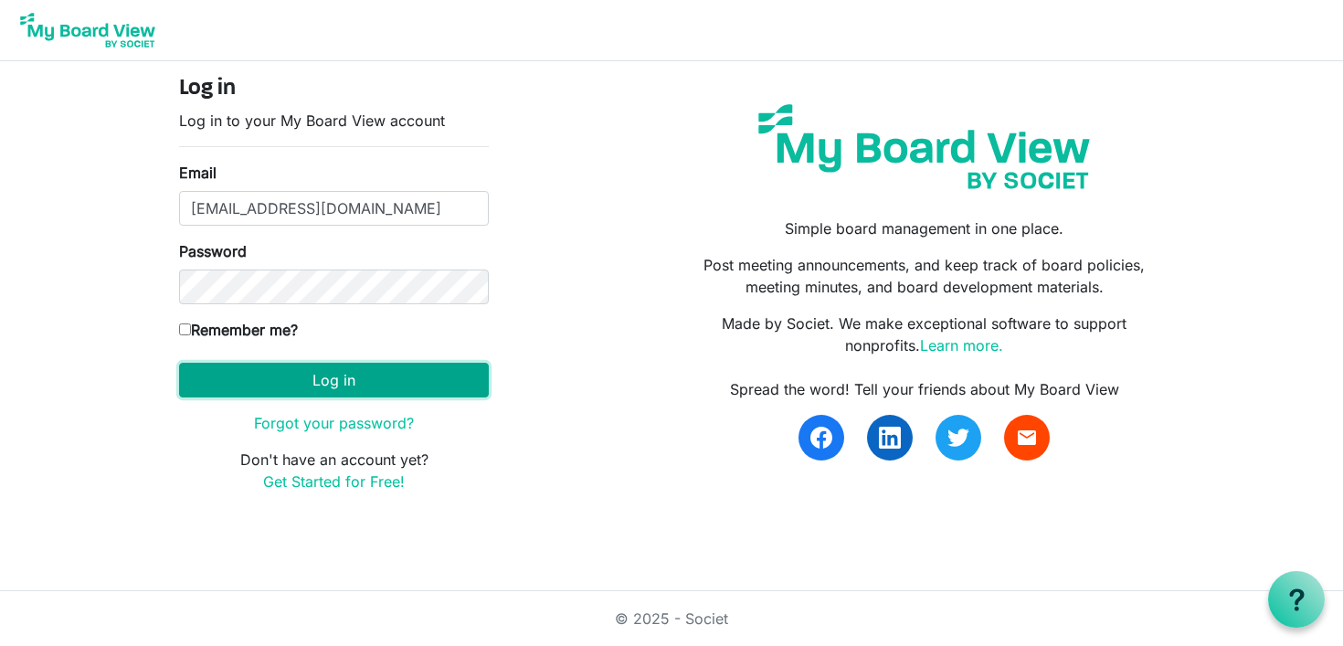
click at [400, 382] on button "Log in" at bounding box center [334, 380] width 310 height 35
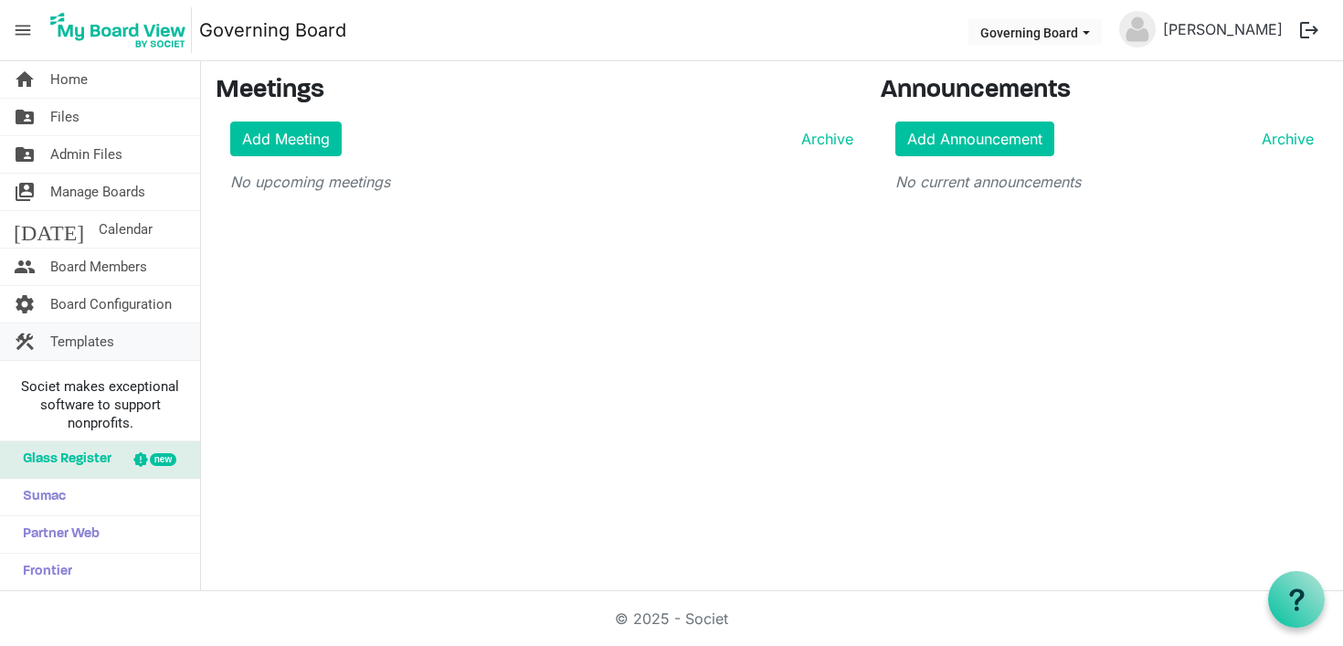
click at [82, 335] on span "Templates" at bounding box center [82, 341] width 64 height 37
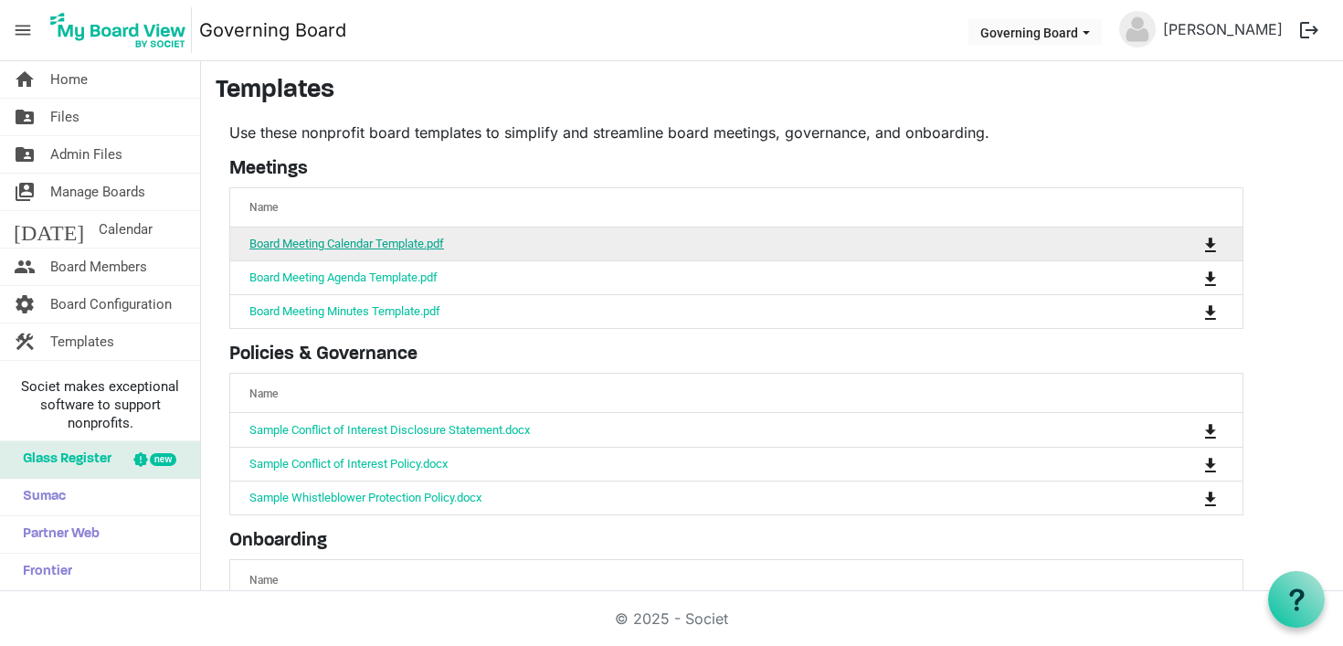
click at [412, 244] on link "Board Meeting Calendar Template.pdf" at bounding box center [346, 244] width 195 height 14
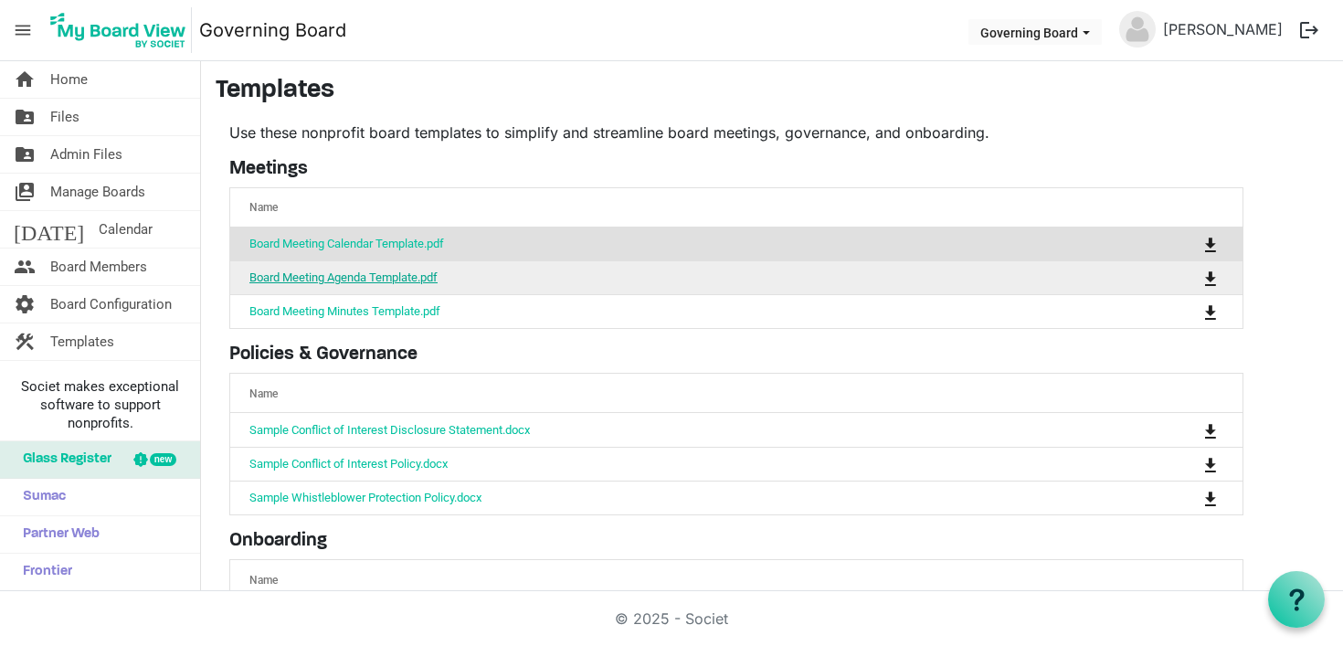
click at [366, 281] on link "Board Meeting Agenda Template.pdf" at bounding box center [343, 277] width 188 height 14
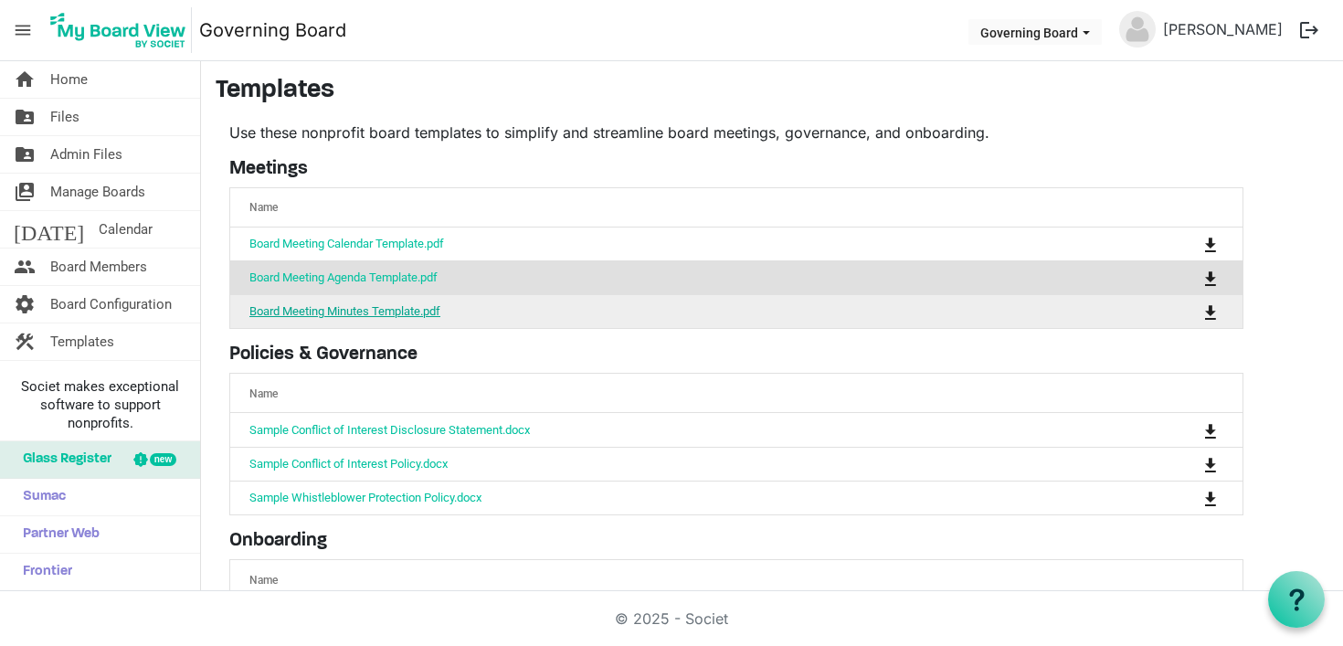
click at [386, 311] on link "Board Meeting Minutes Template.pdf" at bounding box center [344, 311] width 191 height 14
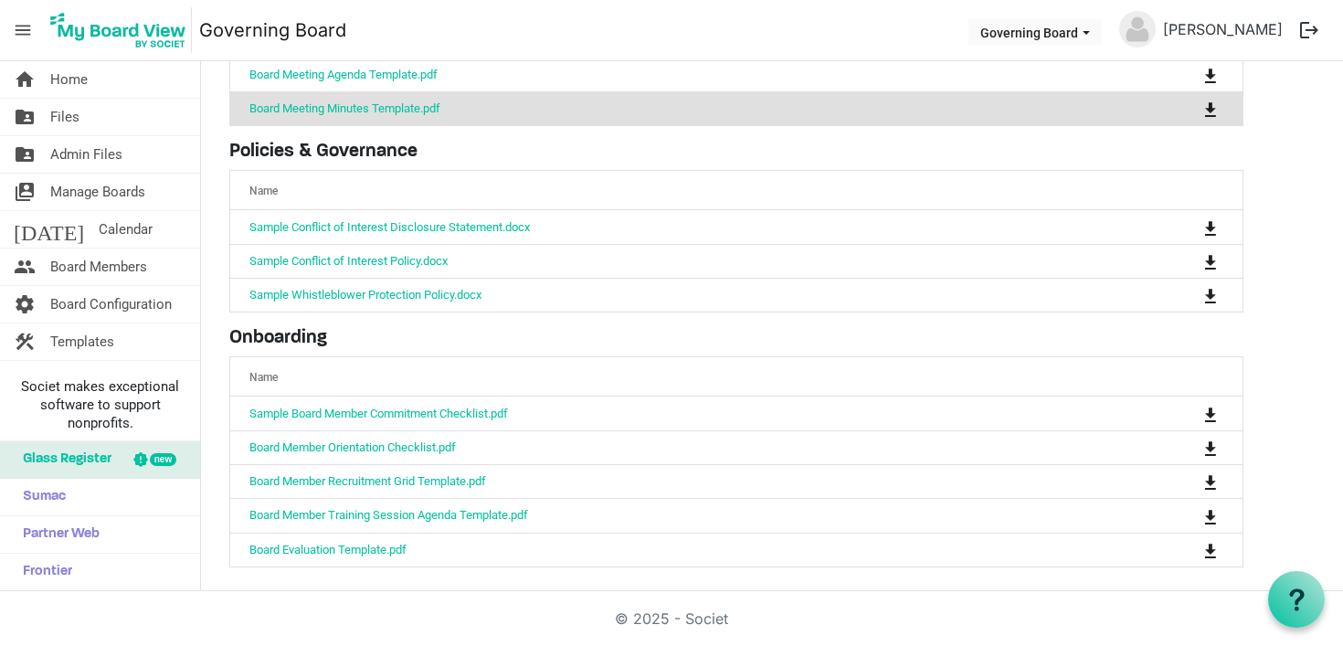
scroll to position [205, 0]
click at [120, 311] on span "Board Configuration" at bounding box center [110, 304] width 121 height 37
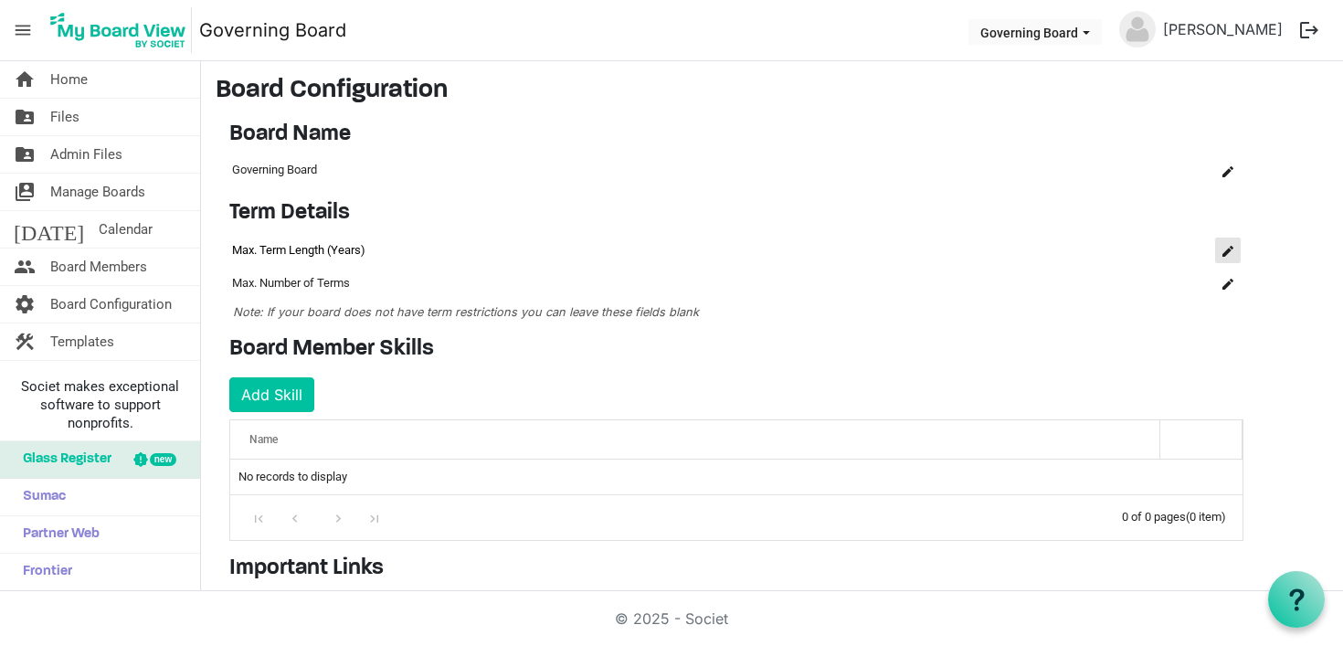
click at [1220, 245] on button "is Command column column header" at bounding box center [1228, 250] width 26 height 26
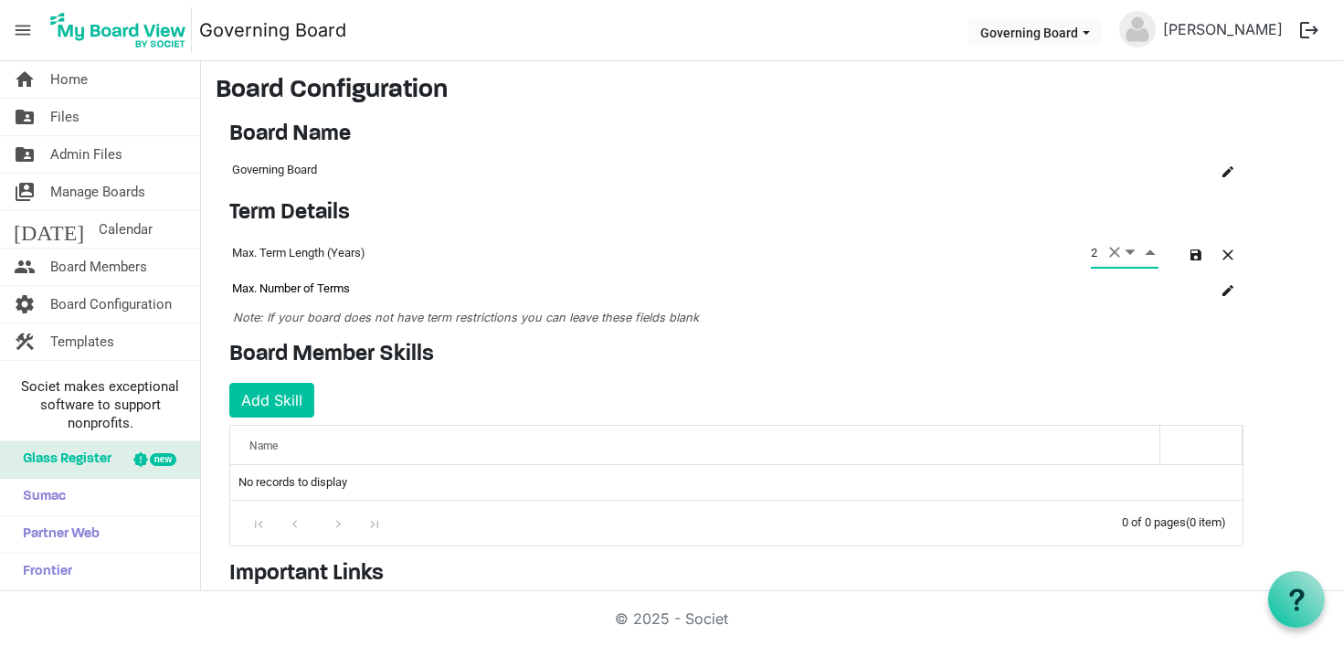
type input "2"
click at [1109, 304] on td "column header Name" at bounding box center [1124, 288] width 73 height 33
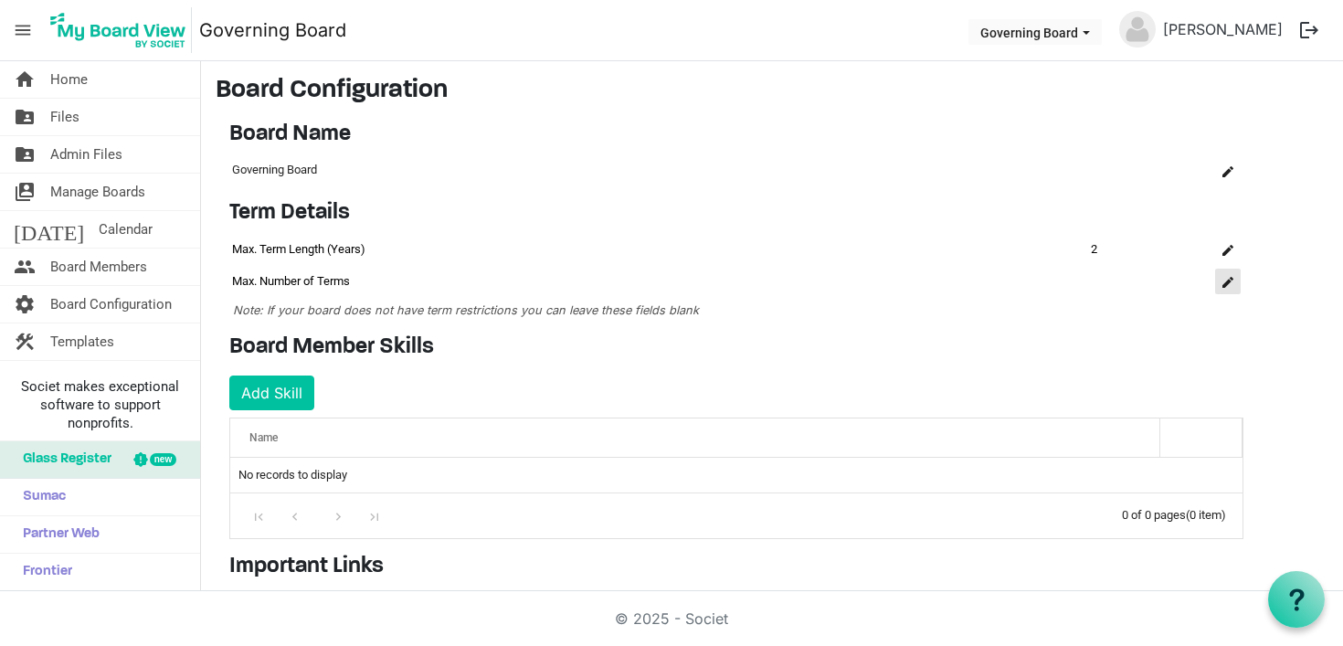
click at [1222, 280] on span "is Command column column header" at bounding box center [1227, 282] width 11 height 11
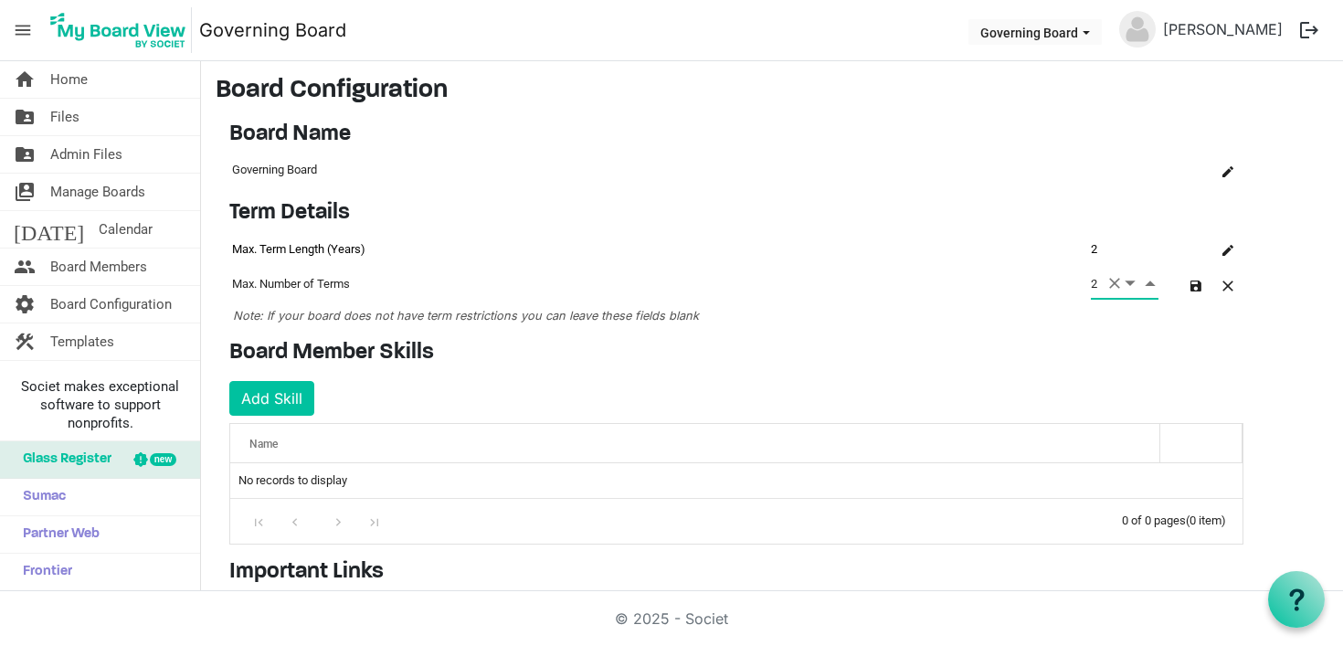
type input "2"
click at [1283, 321] on main "Board Configuration Board Name OK OK Cancel Name board-name-grid_header_table G…" at bounding box center [772, 448] width 1142 height 774
click at [1198, 287] on span "button" at bounding box center [1195, 285] width 11 height 11
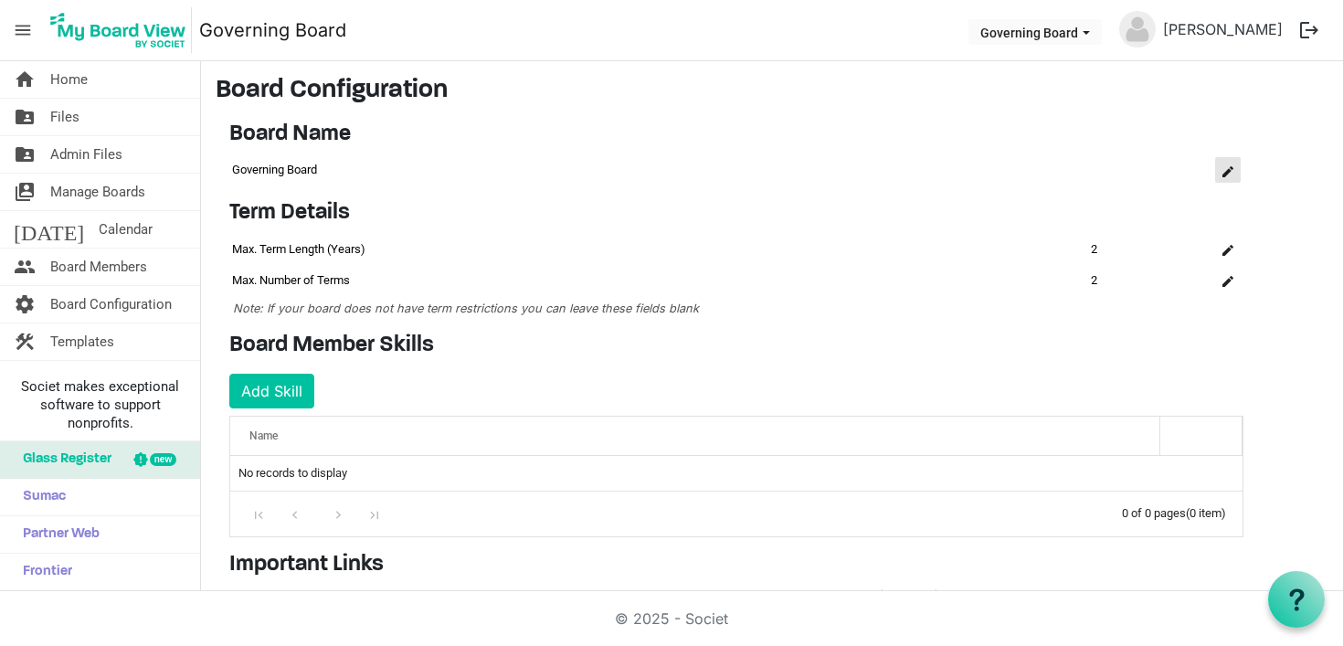
click at [1226, 179] on button "is Command column column header" at bounding box center [1228, 170] width 26 height 26
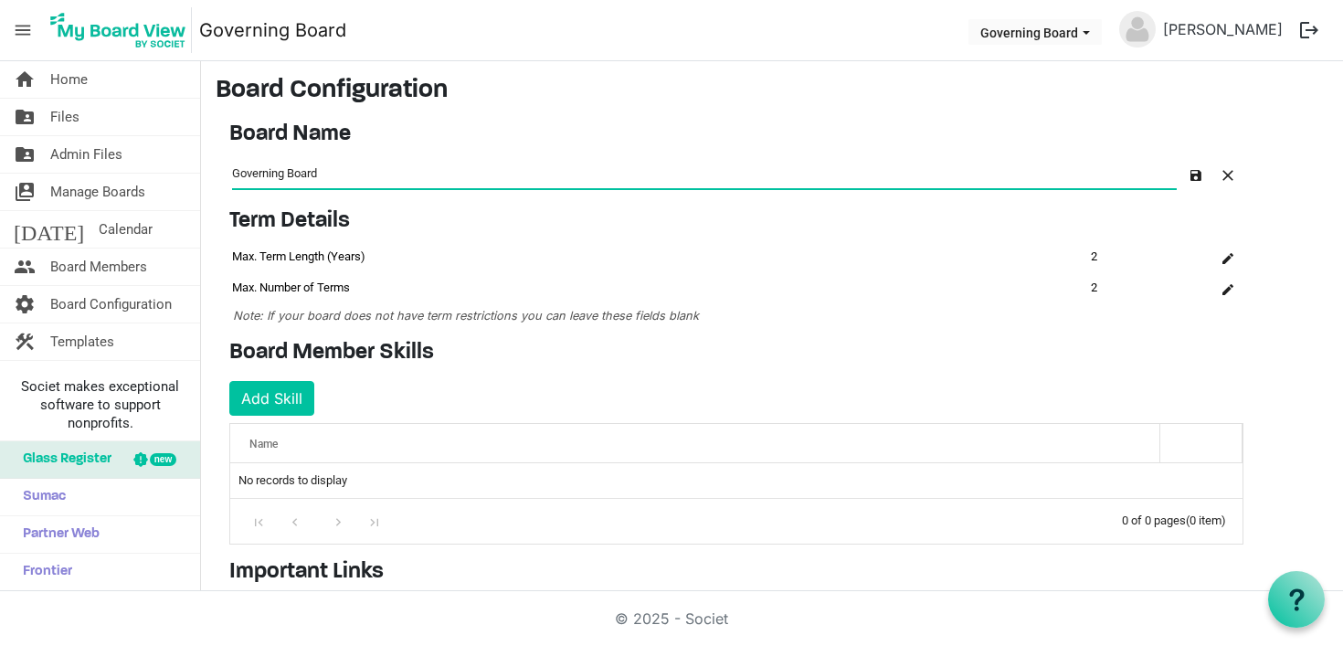
click at [233, 171] on input "Governing Board" at bounding box center [704, 172] width 944 height 30
type input "Braata's Governing Board"
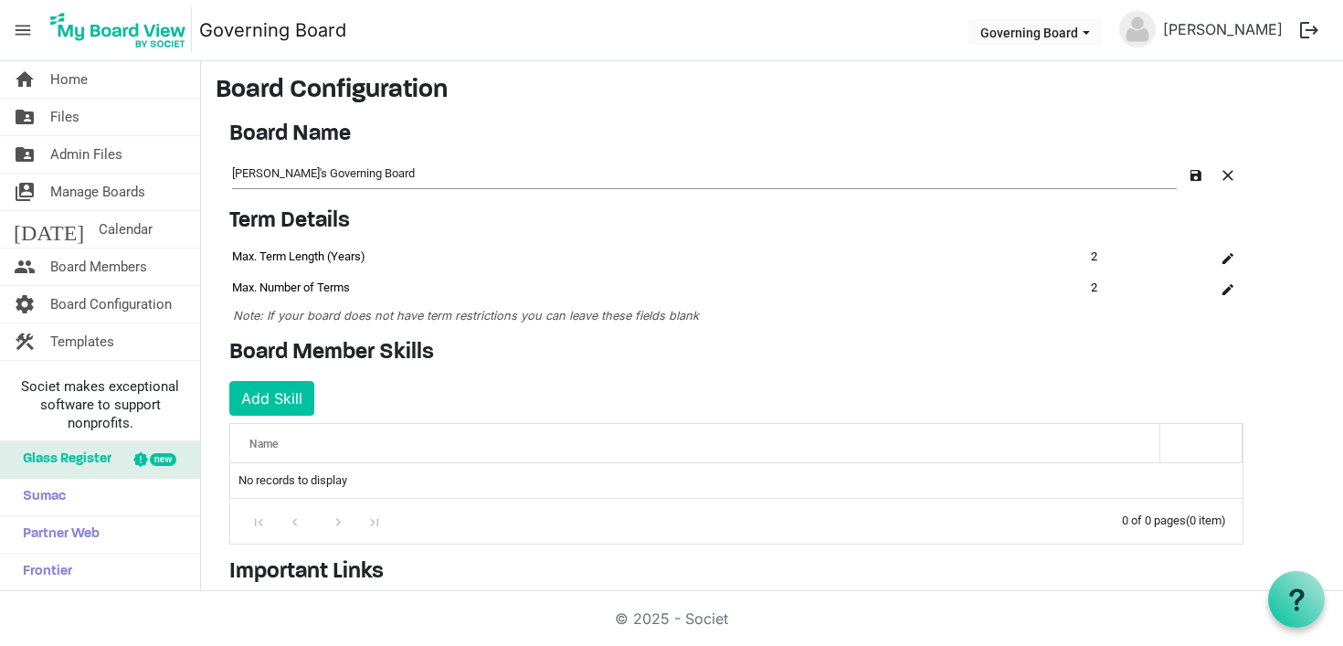
click at [1300, 284] on main "Board Configuration Board Name OK OK Cancel Name board-name-grid_header_table B…" at bounding box center [772, 448] width 1142 height 774
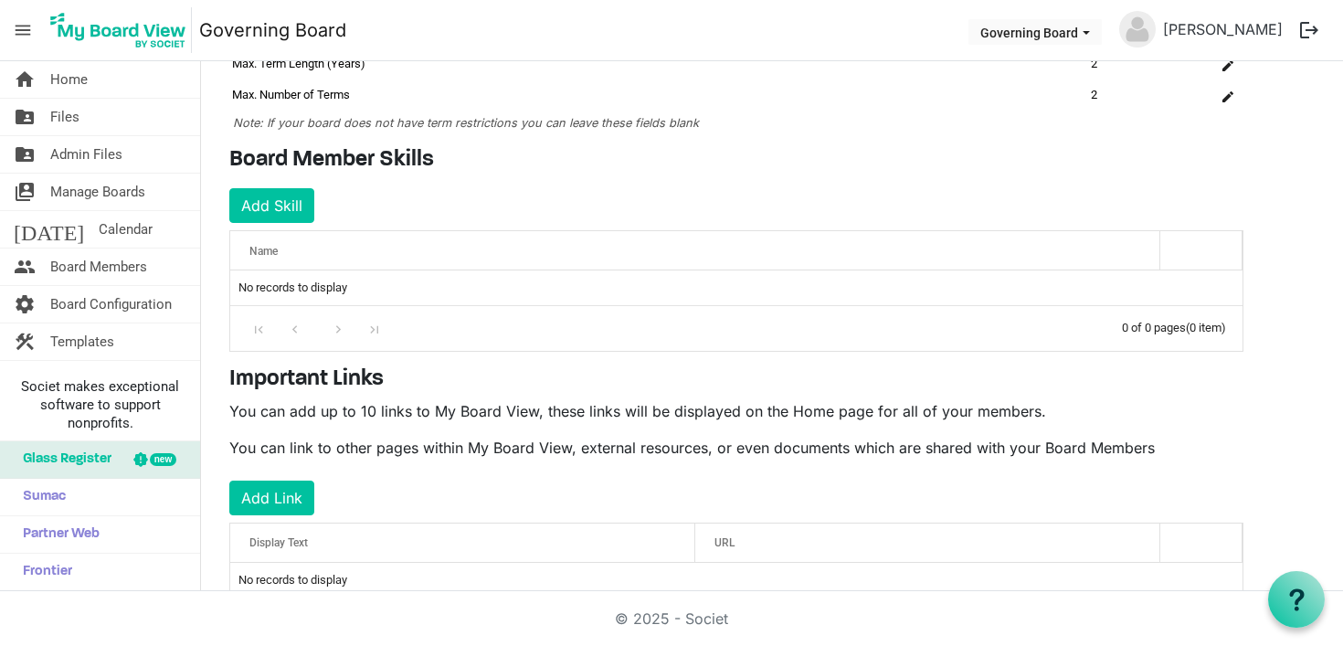
scroll to position [244, 0]
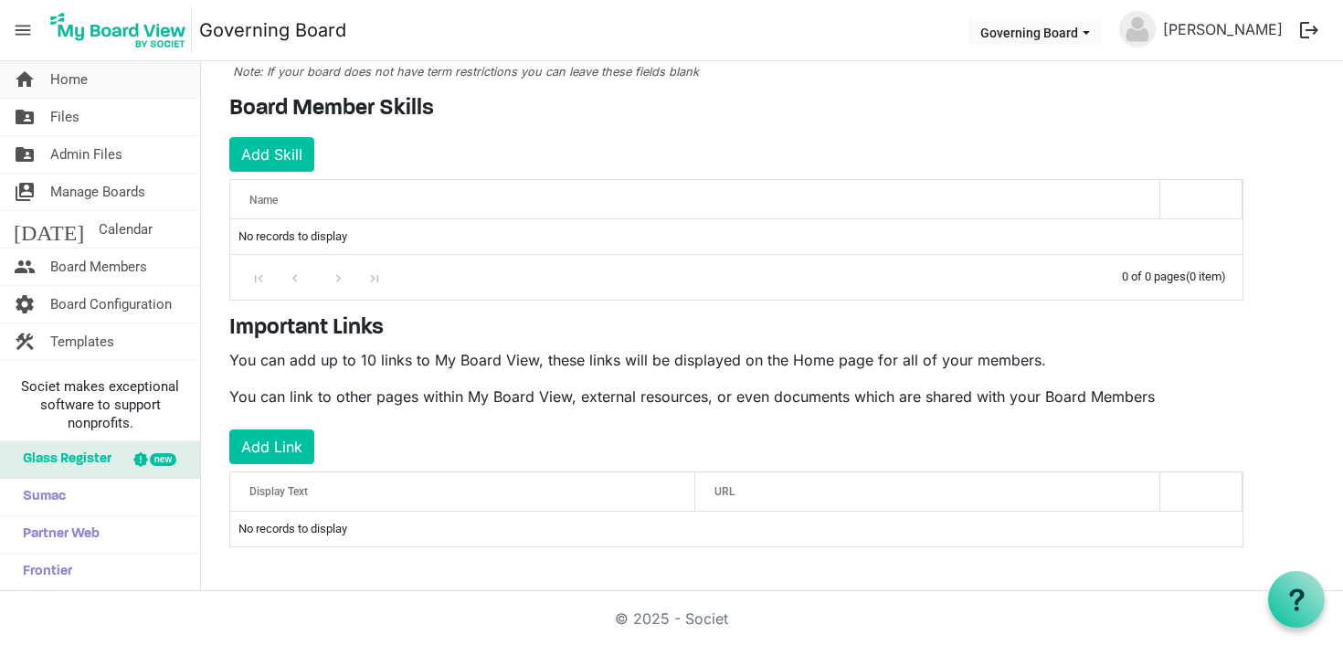
click at [61, 76] on span "Home" at bounding box center [68, 79] width 37 height 37
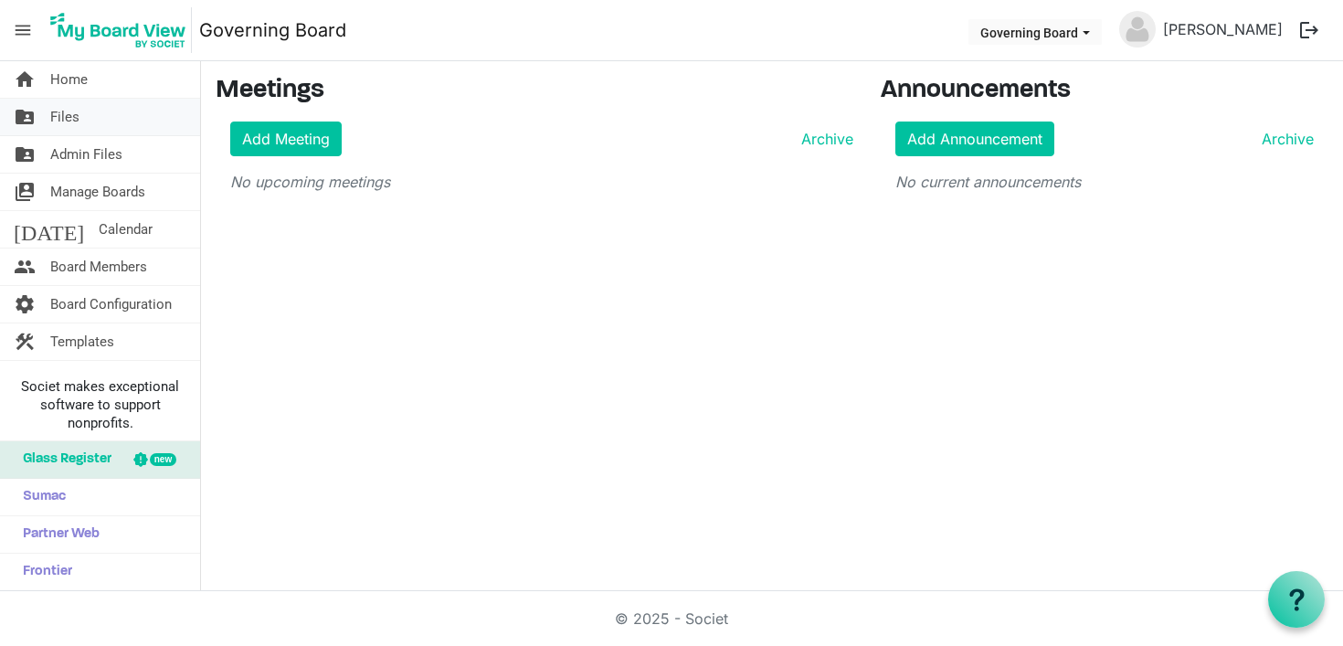
click at [78, 119] on span "Files" at bounding box center [64, 117] width 29 height 37
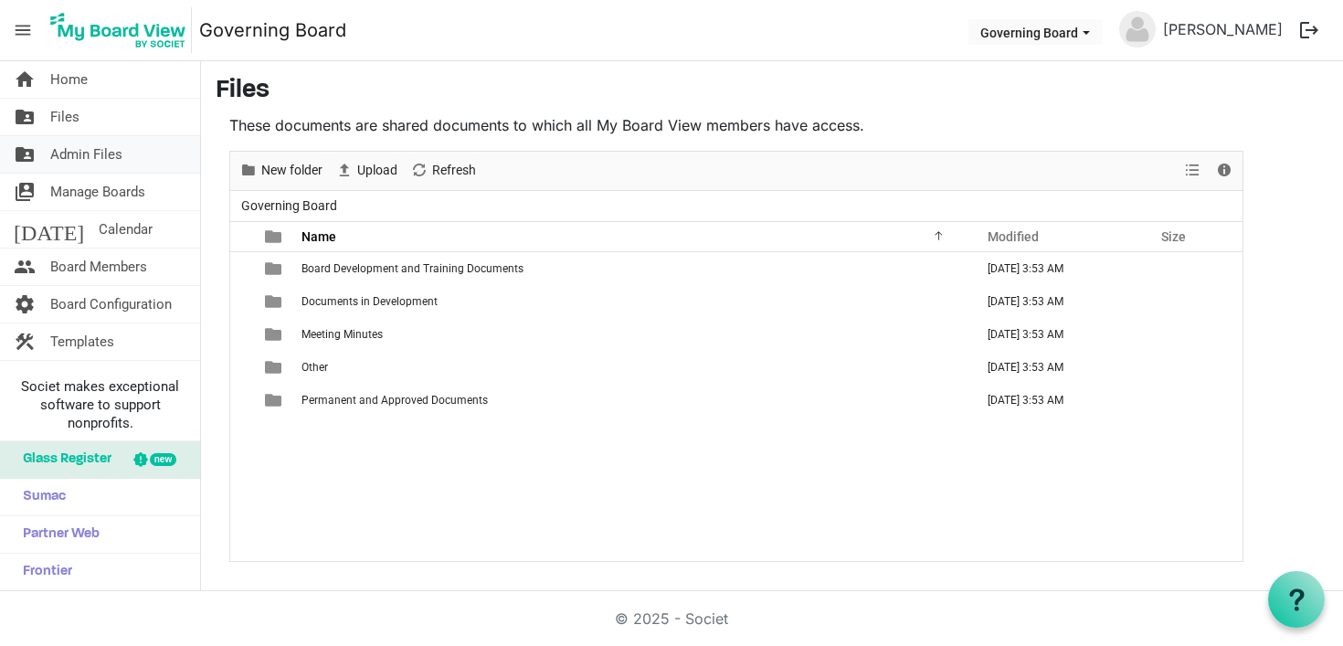
click at [90, 163] on span "Admin Files" at bounding box center [86, 154] width 72 height 37
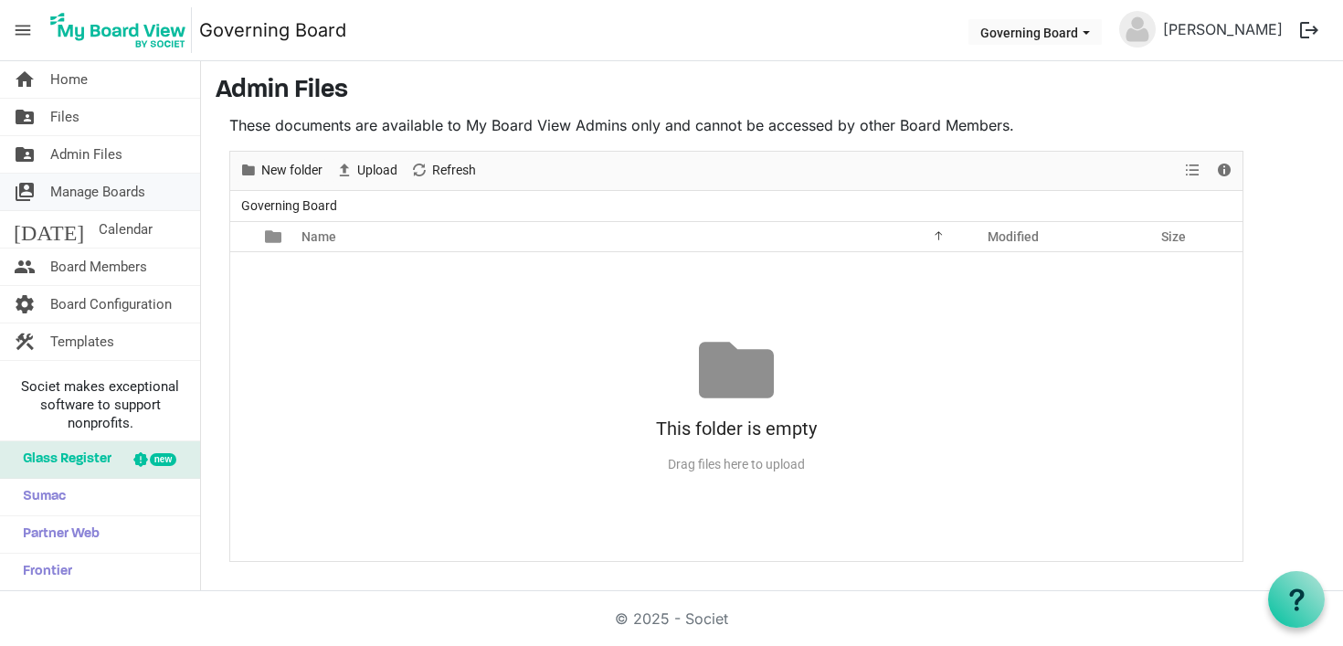
click at [95, 199] on span "Manage Boards" at bounding box center [97, 192] width 95 height 37
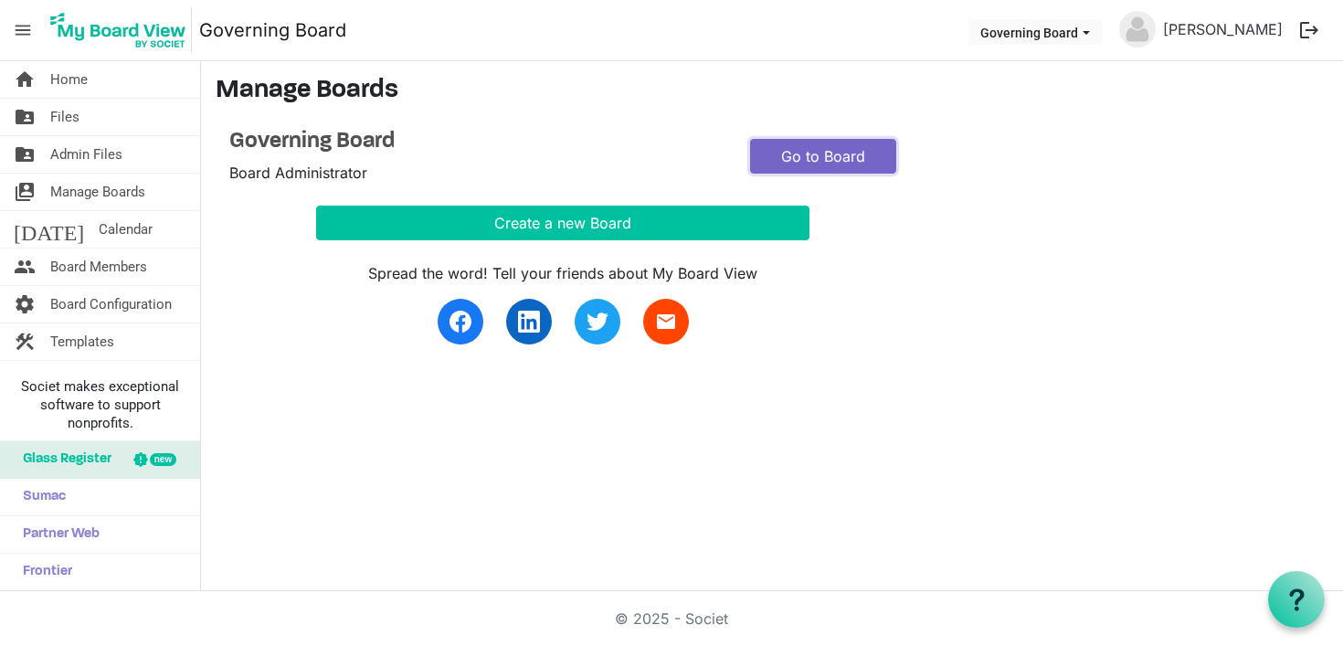
click at [785, 164] on link "Go to Board" at bounding box center [823, 156] width 146 height 35
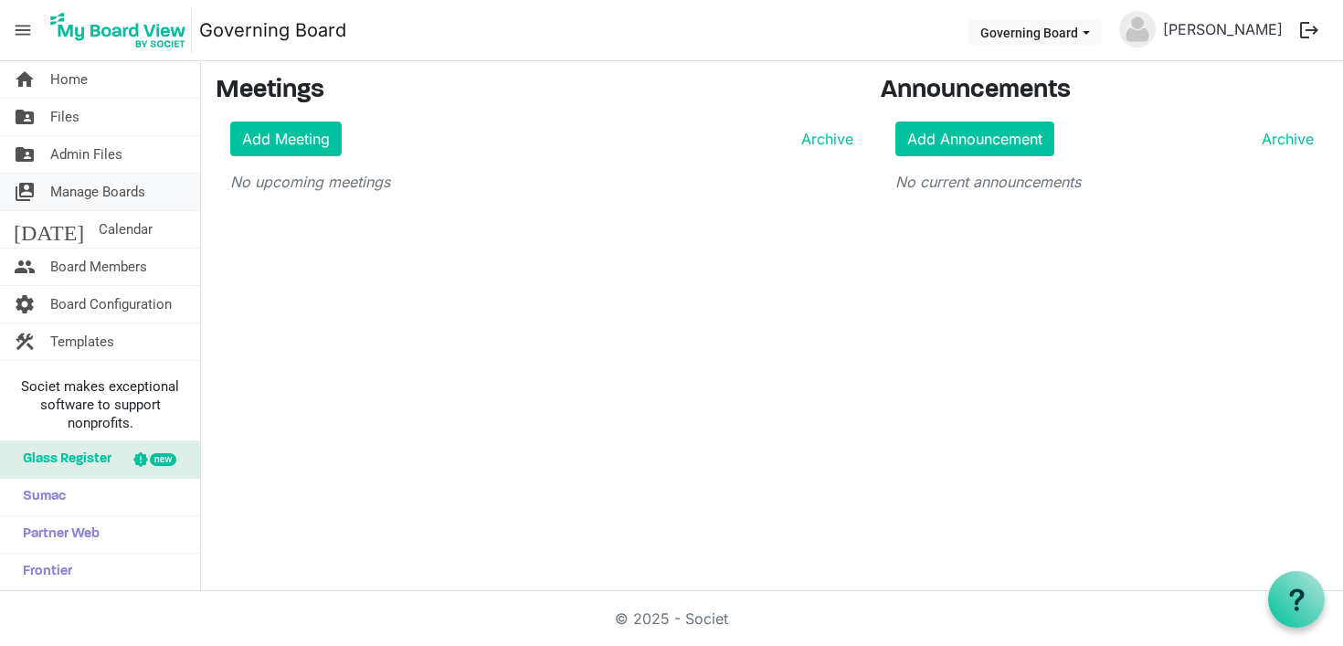
click at [84, 195] on span "Manage Boards" at bounding box center [97, 192] width 95 height 37
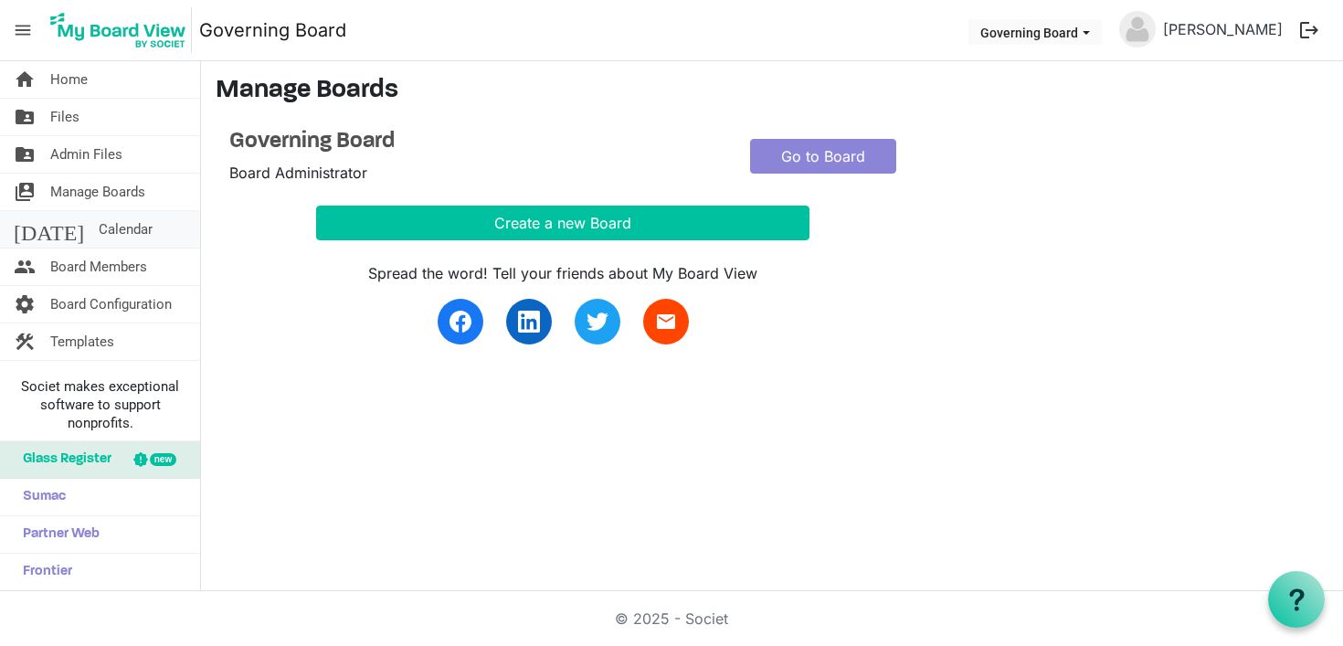
click at [99, 231] on span "Calendar" at bounding box center [126, 229] width 54 height 37
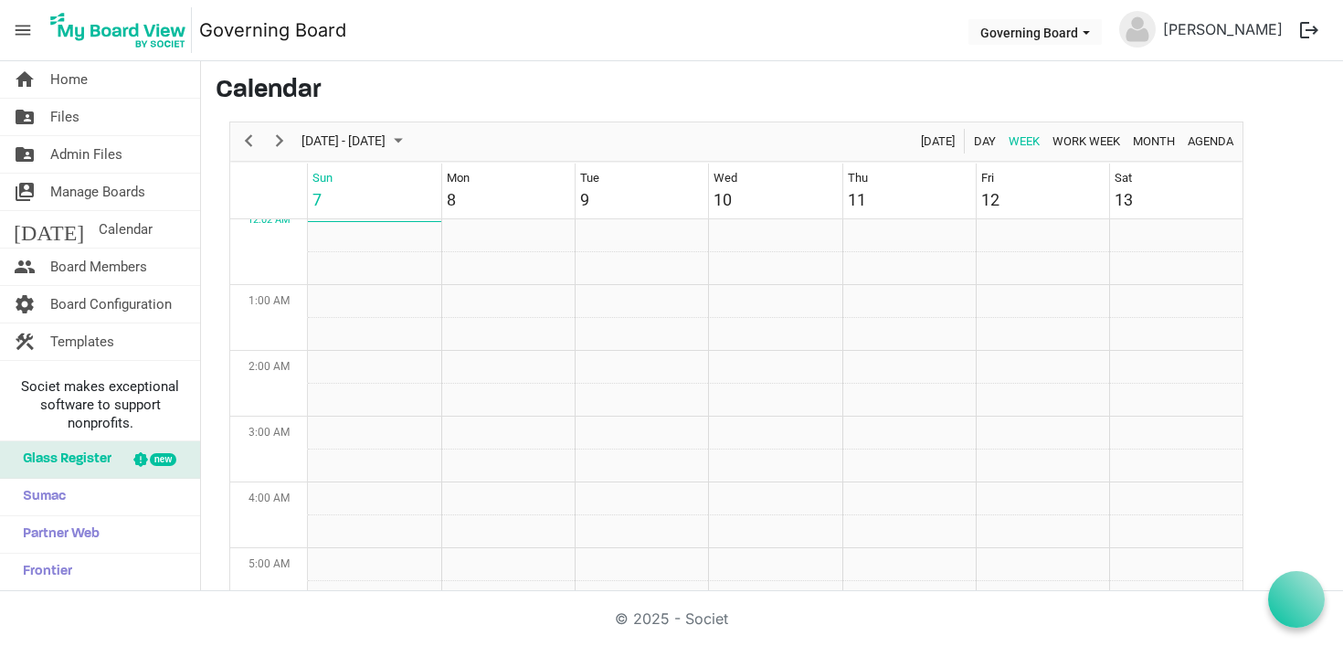
scroll to position [592, 0]
click at [100, 279] on span "Board Members" at bounding box center [98, 266] width 97 height 37
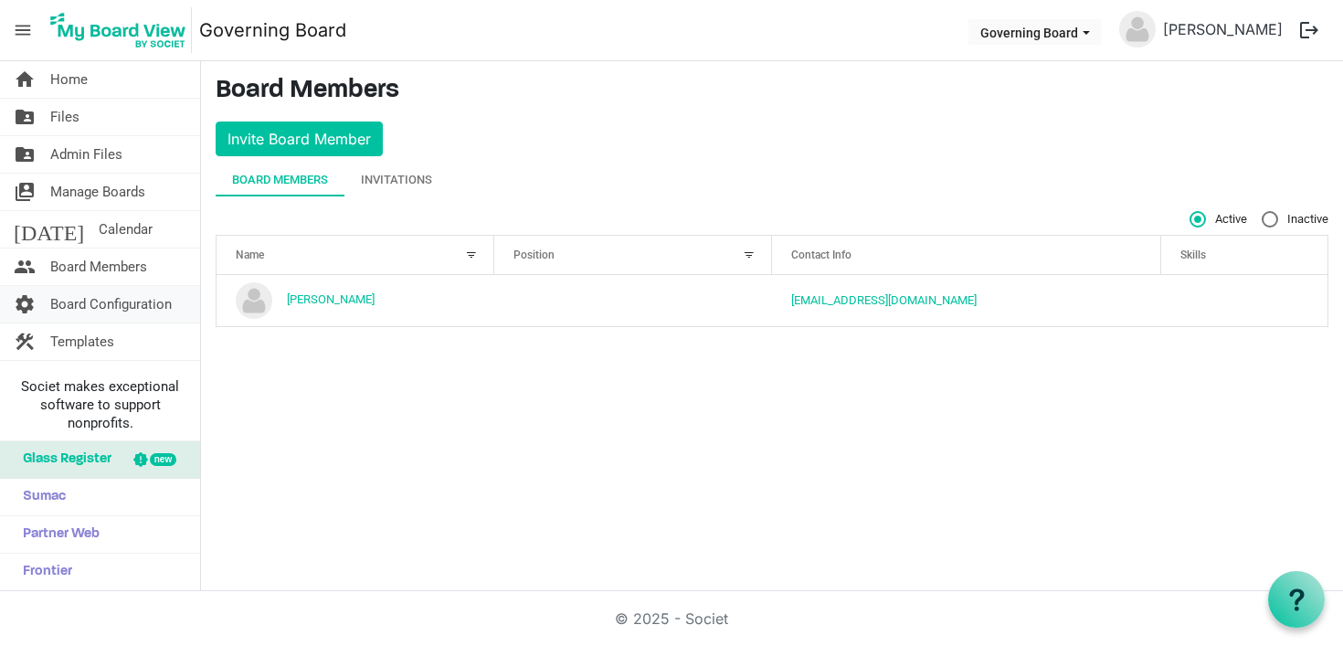
click at [107, 299] on span "Board Configuration" at bounding box center [110, 304] width 121 height 37
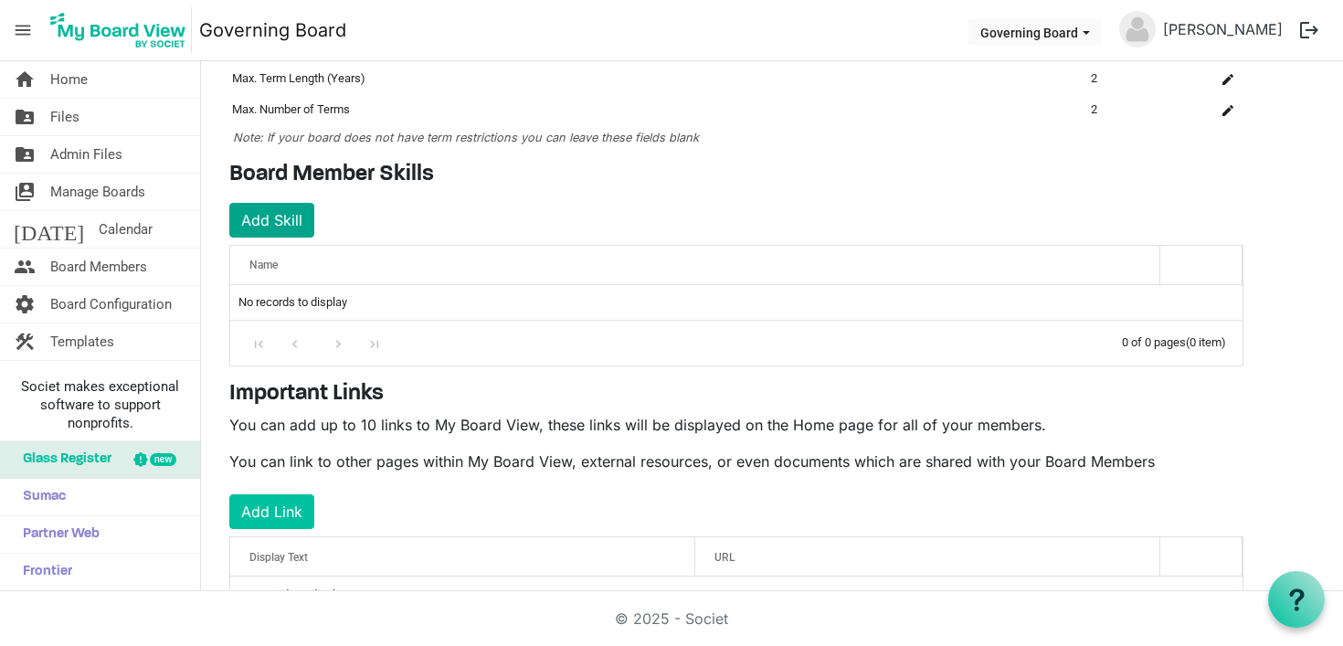
scroll to position [236, 0]
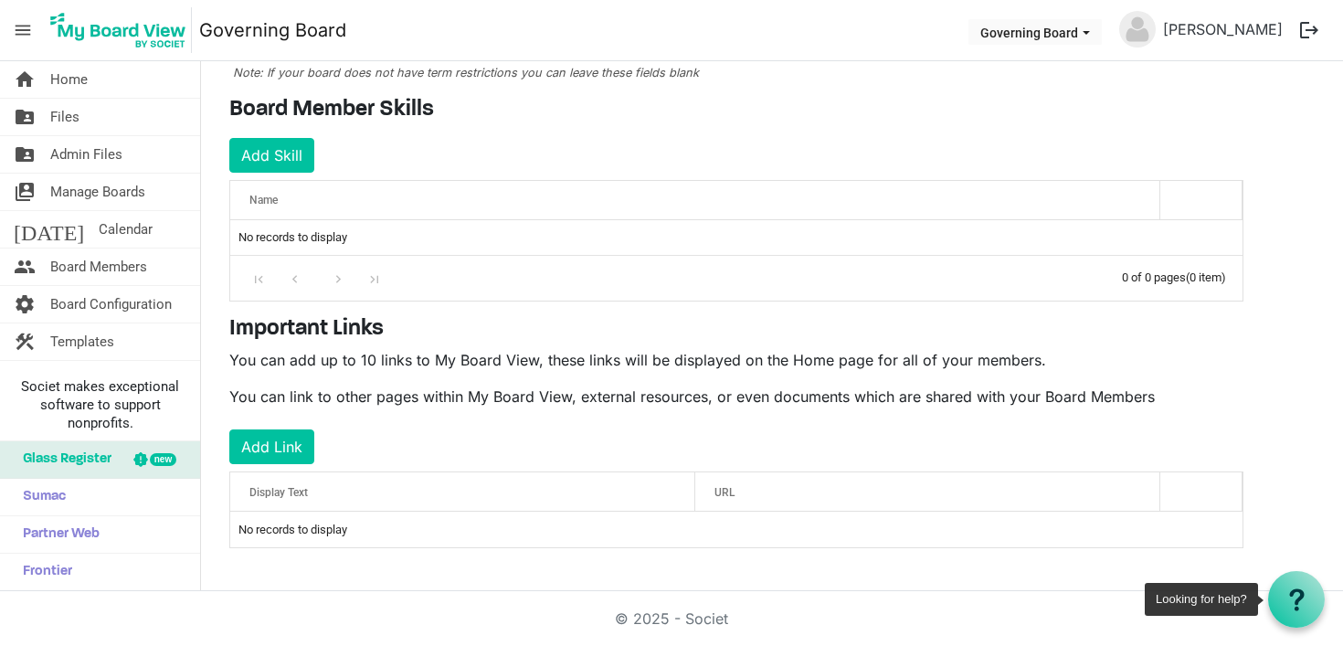
click at [1301, 603] on icon at bounding box center [1296, 599] width 23 height 23
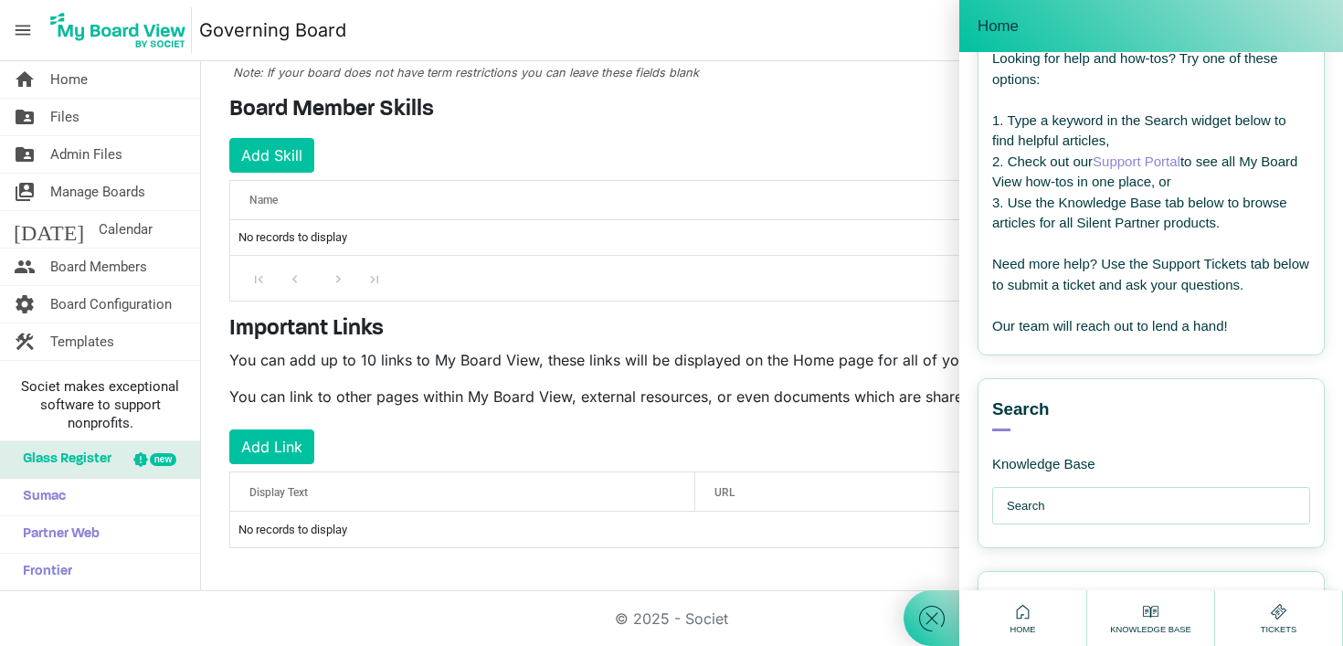
scroll to position [235, 0]
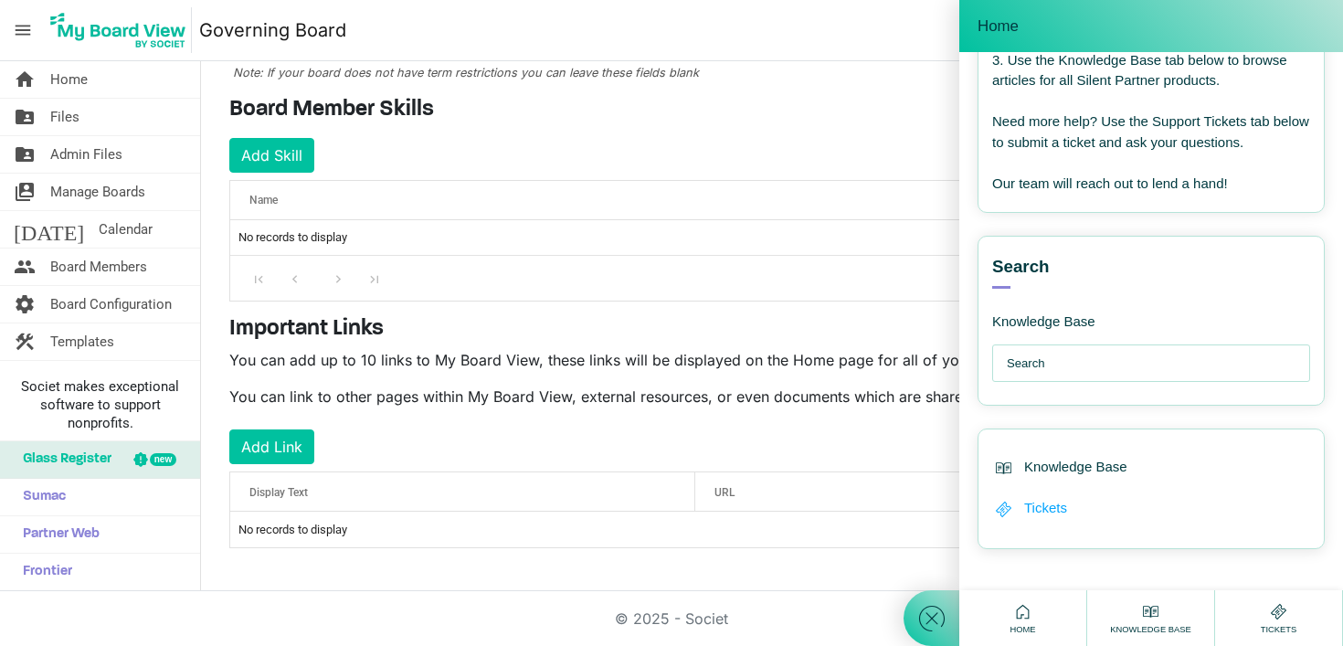
click at [1047, 512] on span "Tickets" at bounding box center [1045, 508] width 43 height 21
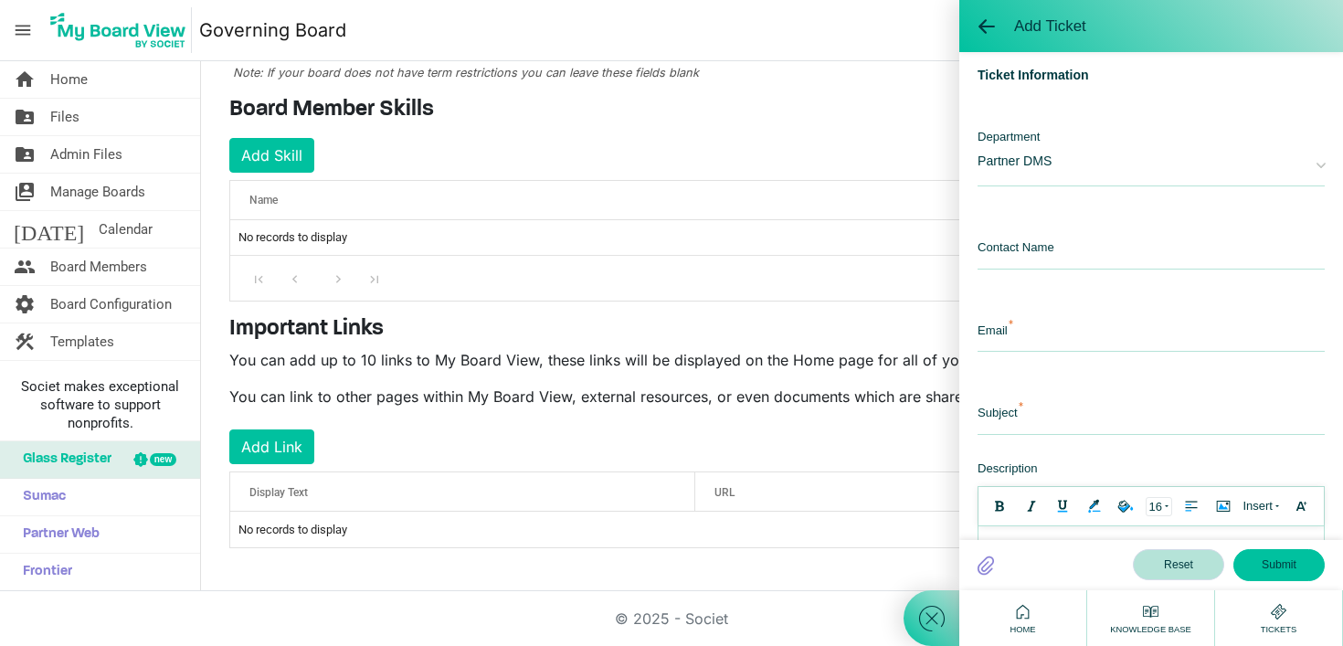
scroll to position [0, 0]
click at [978, 26] on span at bounding box center [986, 26] width 18 height 18
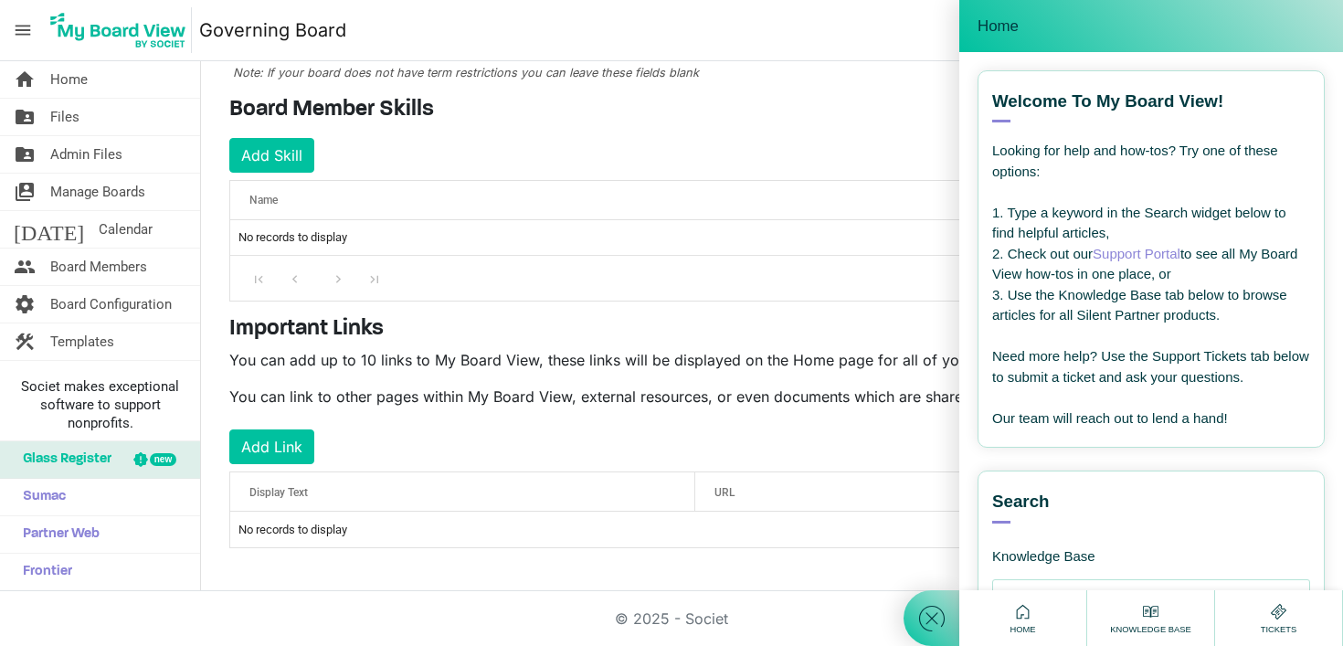
click at [1173, 615] on div "Knowledge Base" at bounding box center [1150, 618] width 90 height 36
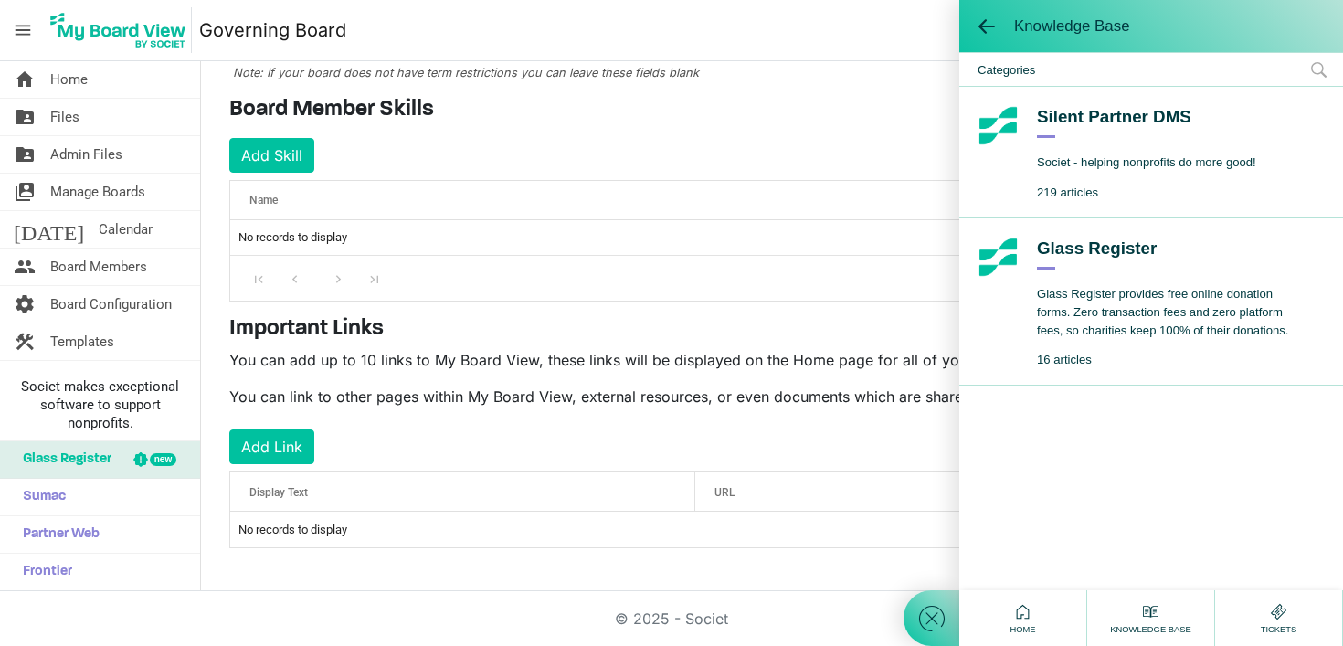
click at [1082, 118] on div "Silent Partner DMS" at bounding box center [1146, 121] width 219 height 33
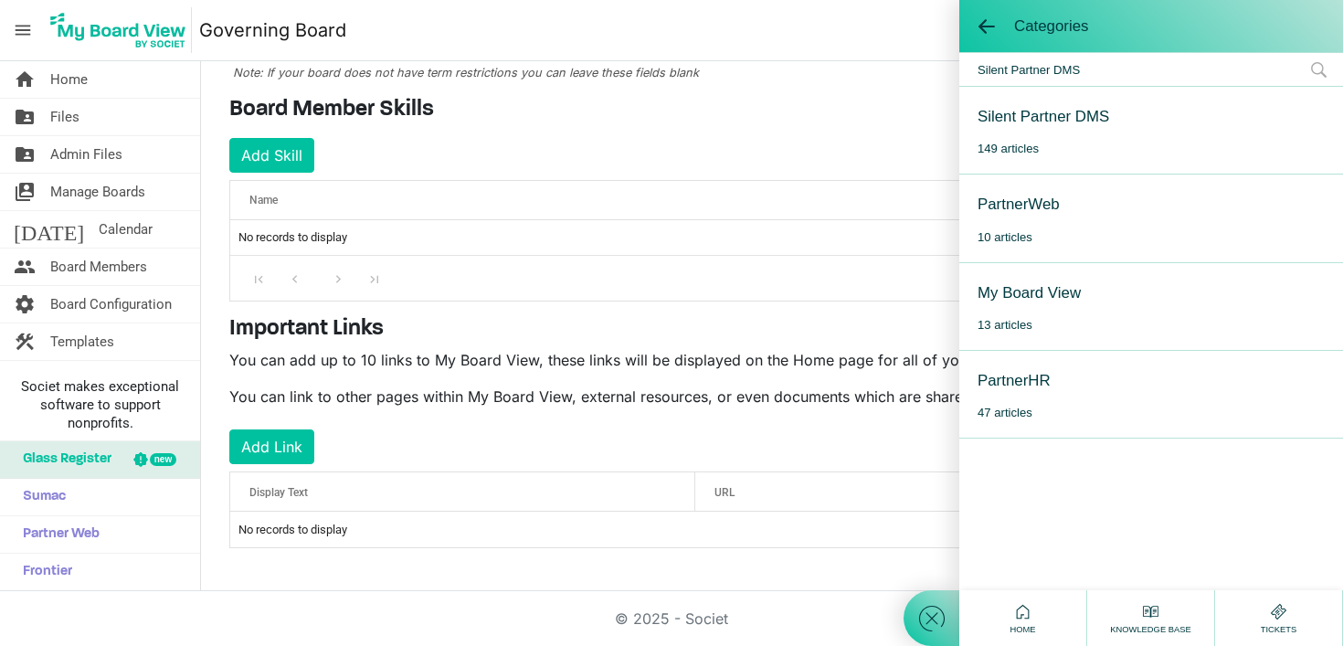
click at [1058, 294] on div "My Board View" at bounding box center [1028, 292] width 103 height 23
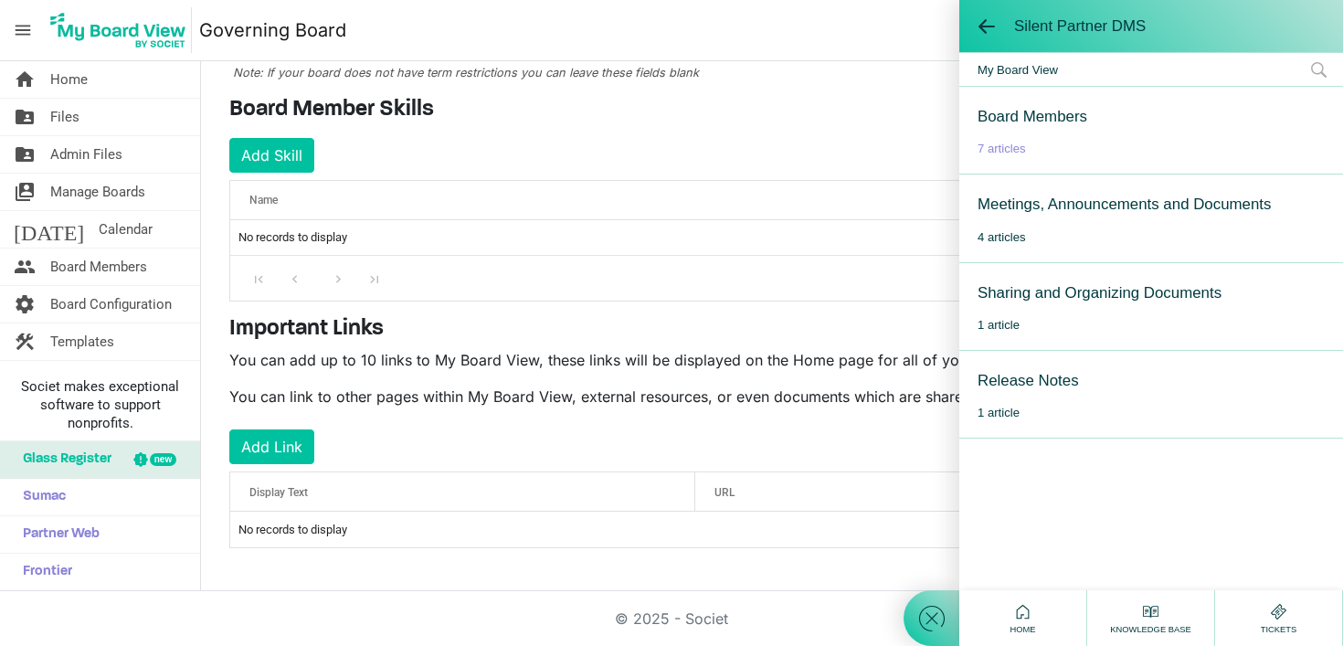
click at [1014, 147] on span "7 articles" at bounding box center [1000, 149] width 47 height 14
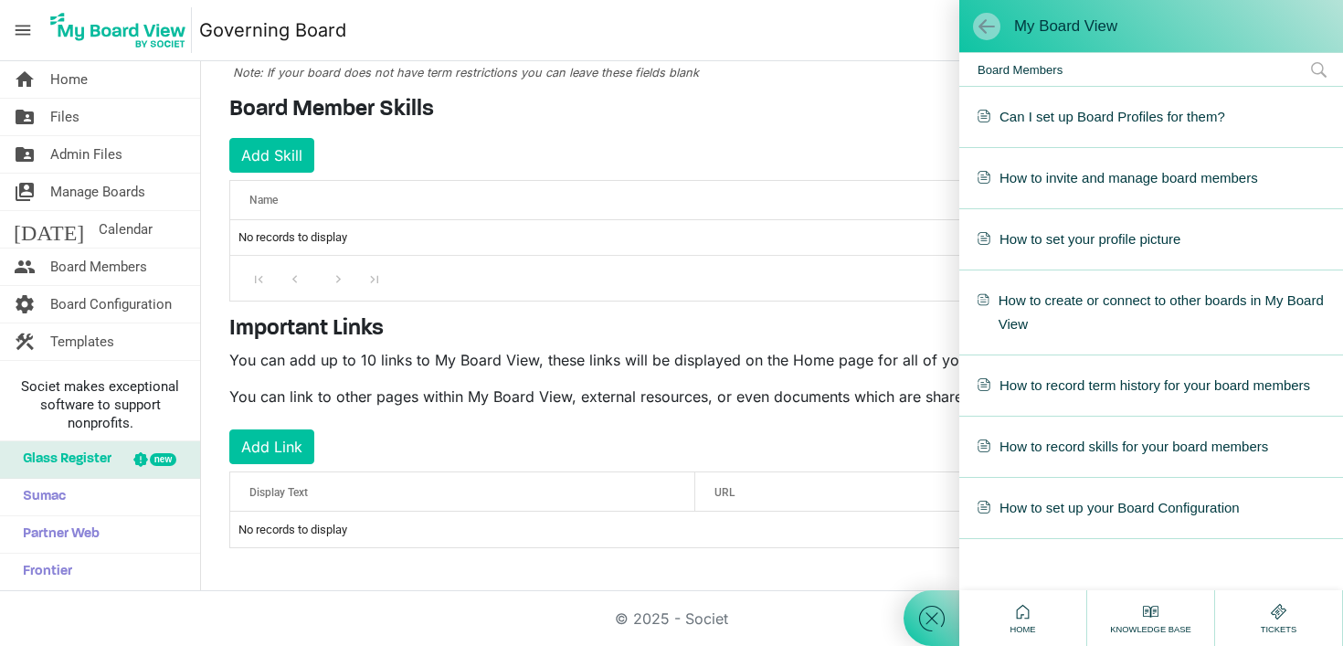
click at [986, 25] on span at bounding box center [986, 26] width 18 height 18
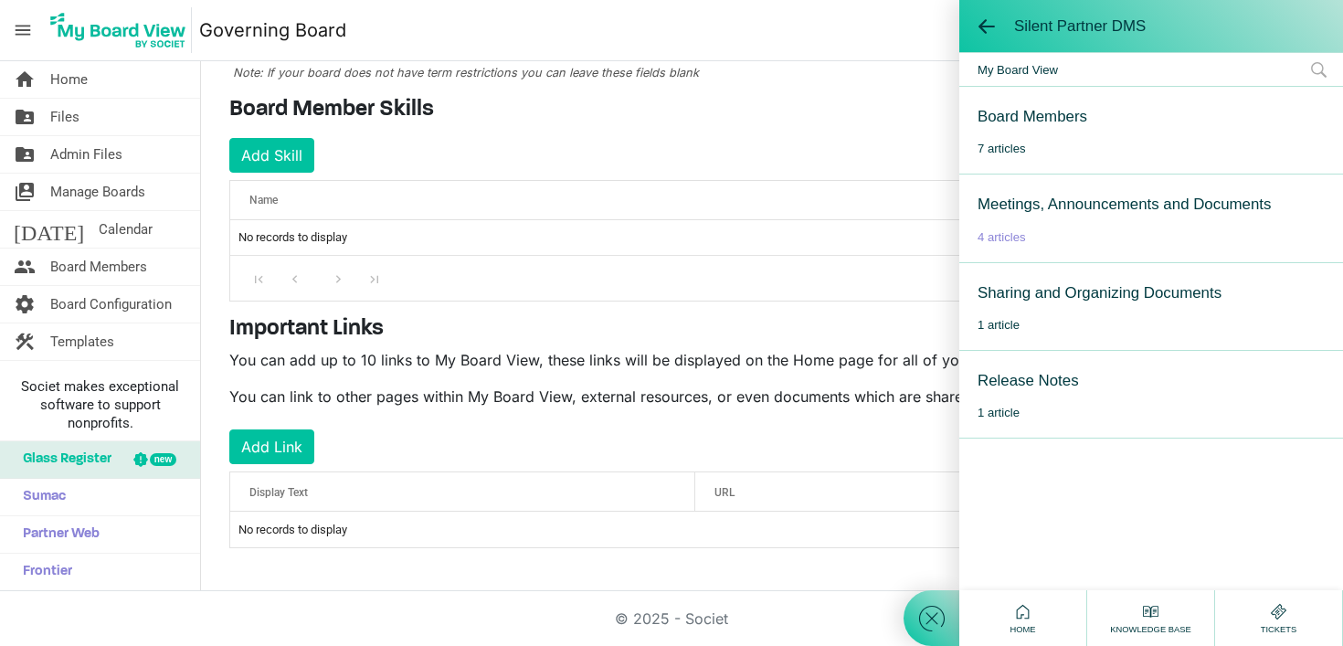
click at [1010, 231] on span "4 articles" at bounding box center [1000, 237] width 47 height 14
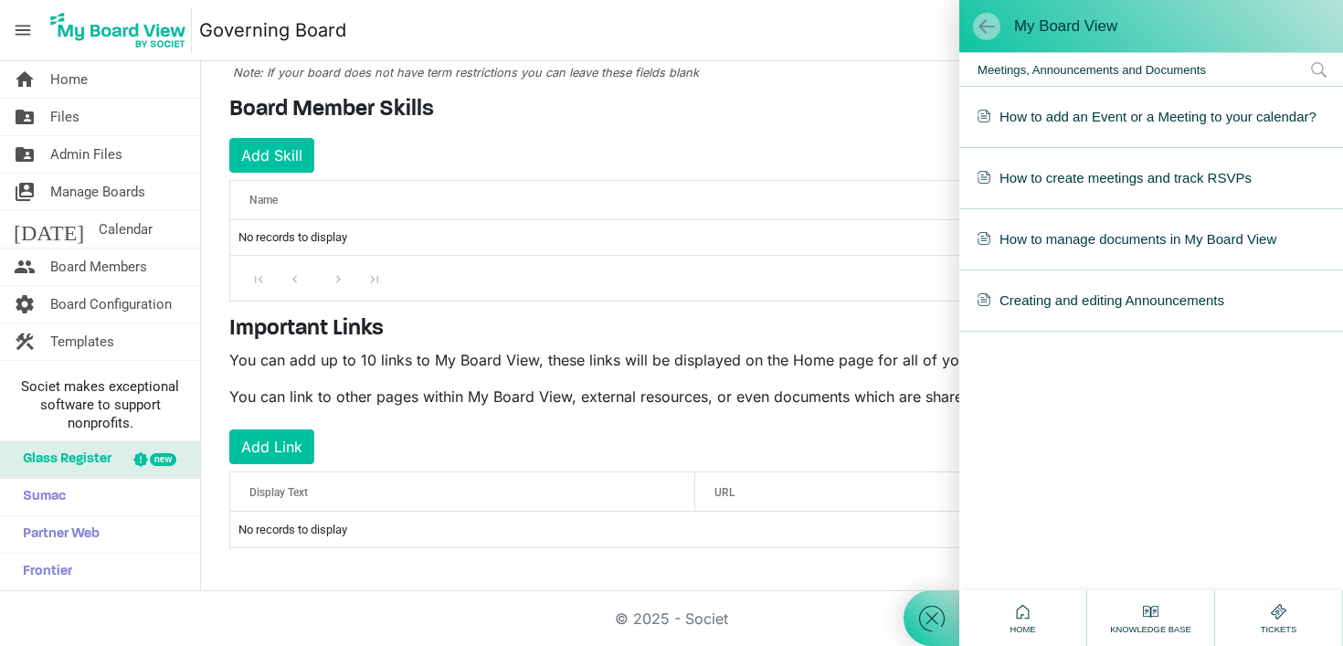
click at [986, 23] on span at bounding box center [986, 26] width 18 height 18
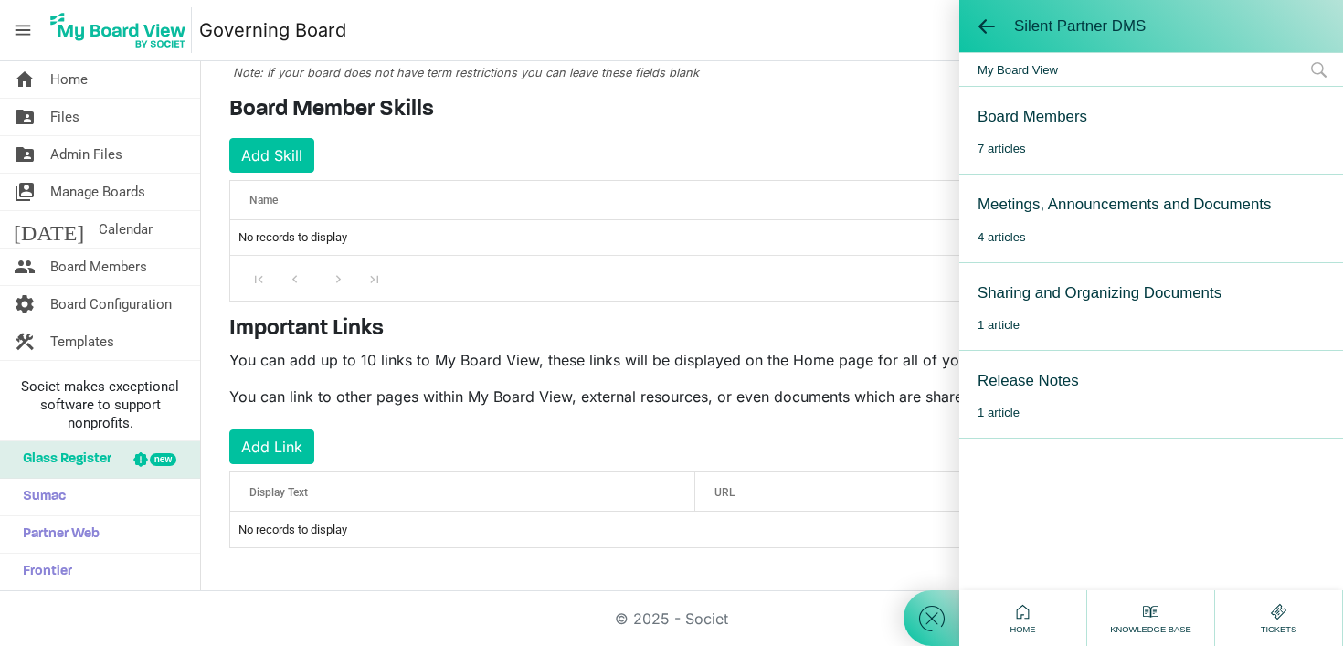
click at [1013, 314] on div "Sharing and Organizing Documents 1 article" at bounding box center [1099, 306] width 244 height 50
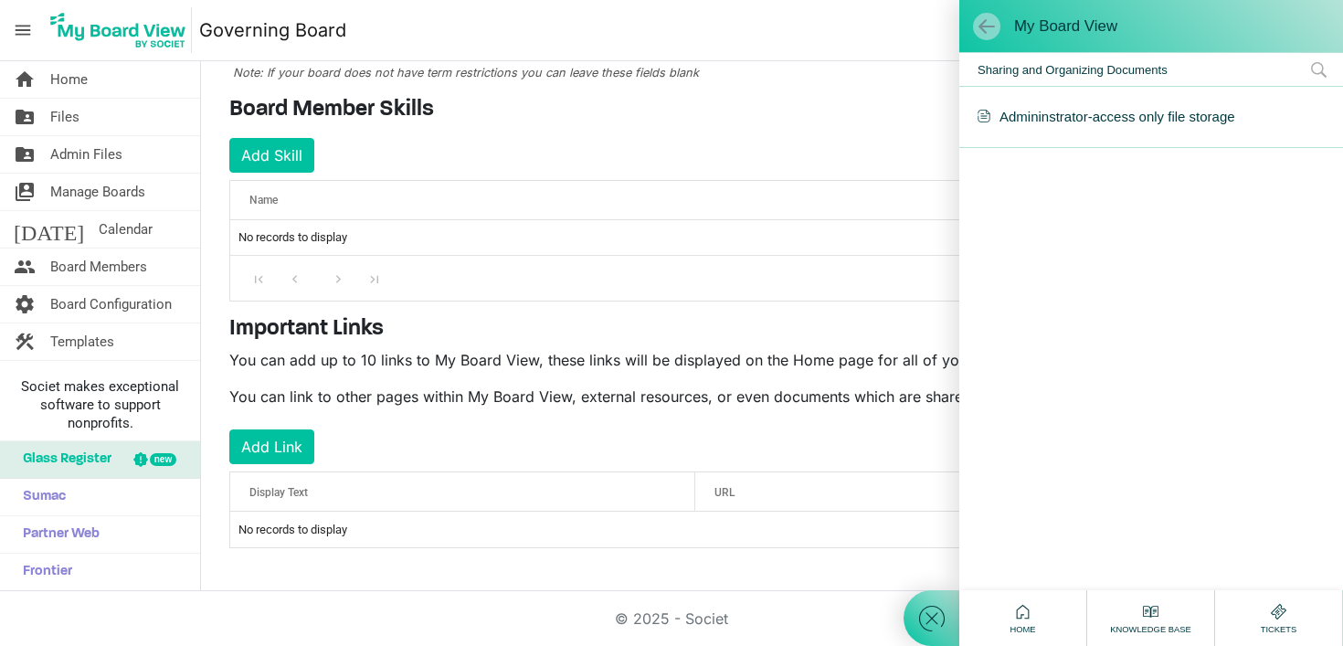
click at [980, 22] on span at bounding box center [986, 26] width 18 height 18
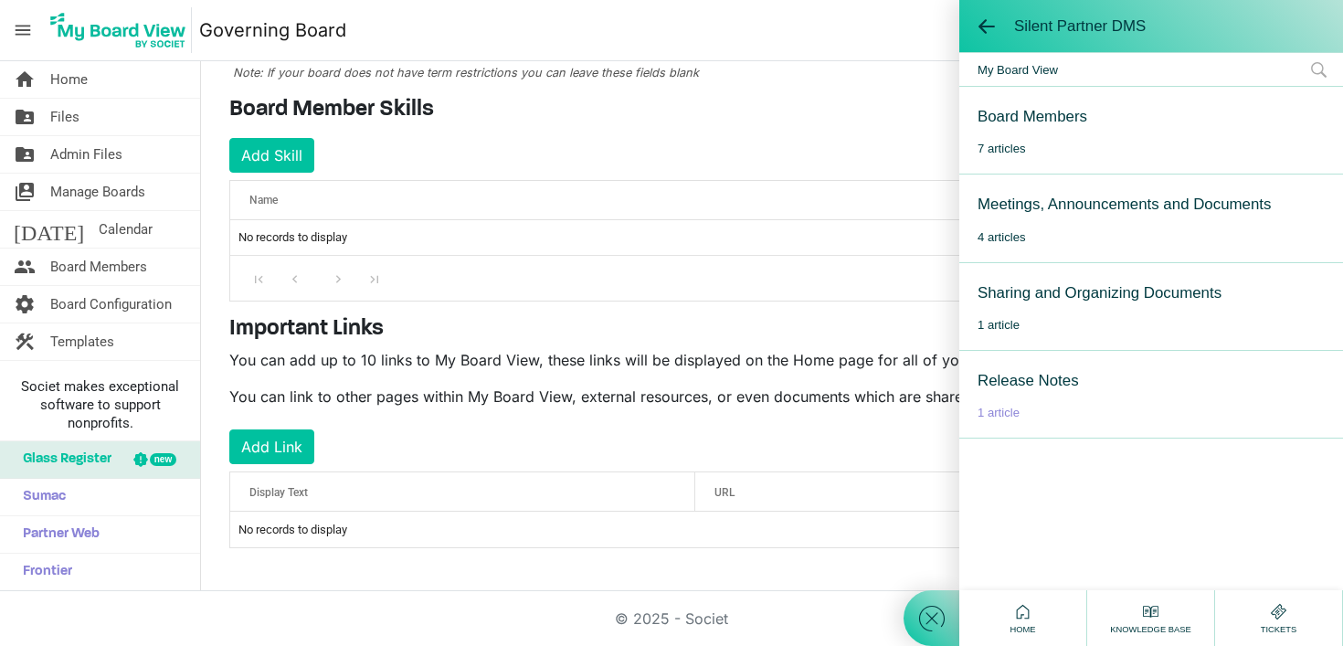
click at [991, 414] on span "1 article" at bounding box center [998, 413] width 42 height 14
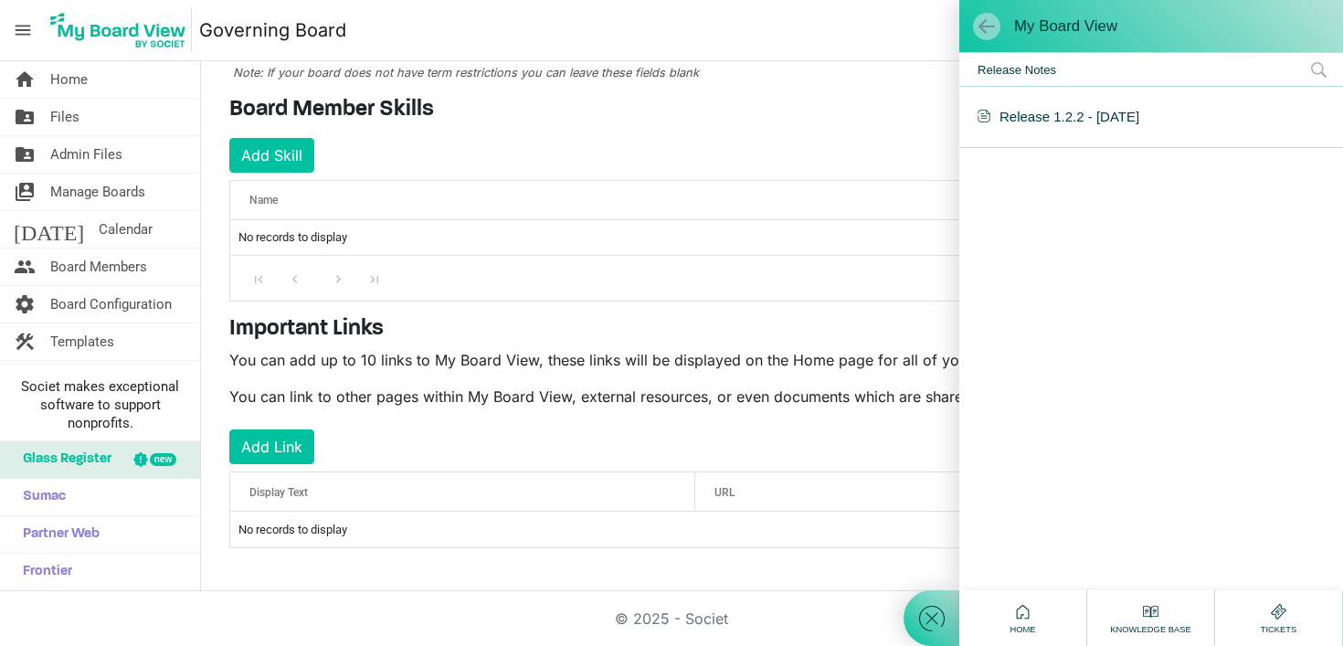
click at [989, 23] on span at bounding box center [986, 26] width 18 height 18
